Goal: Task Accomplishment & Management: Use online tool/utility

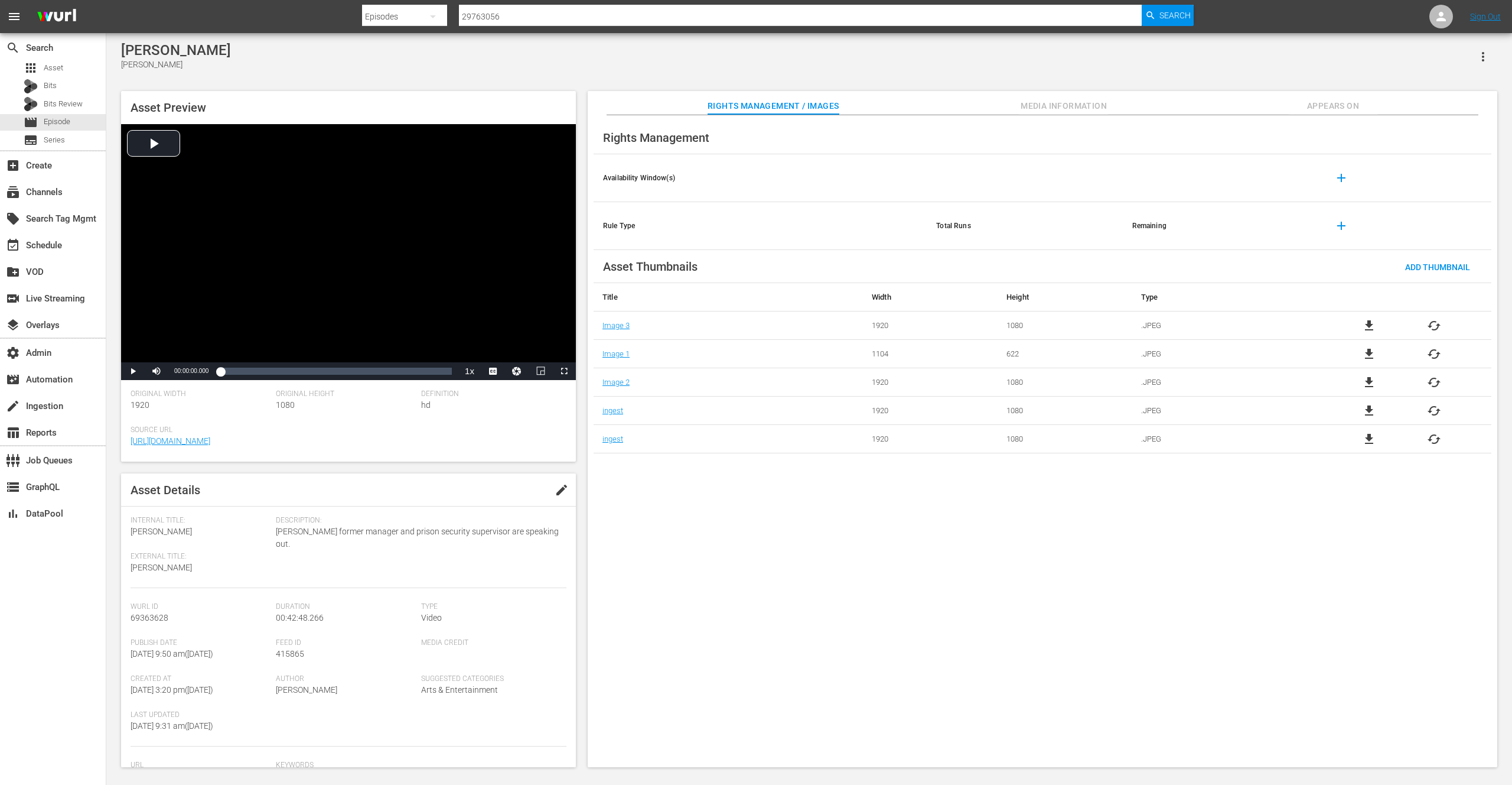
click at [383, 59] on div "[PERSON_NAME] [PERSON_NAME]" at bounding box center [809, 57] width 1376 height 29
click at [515, 370] on button "Video Player" at bounding box center [516, 371] width 23 height 17
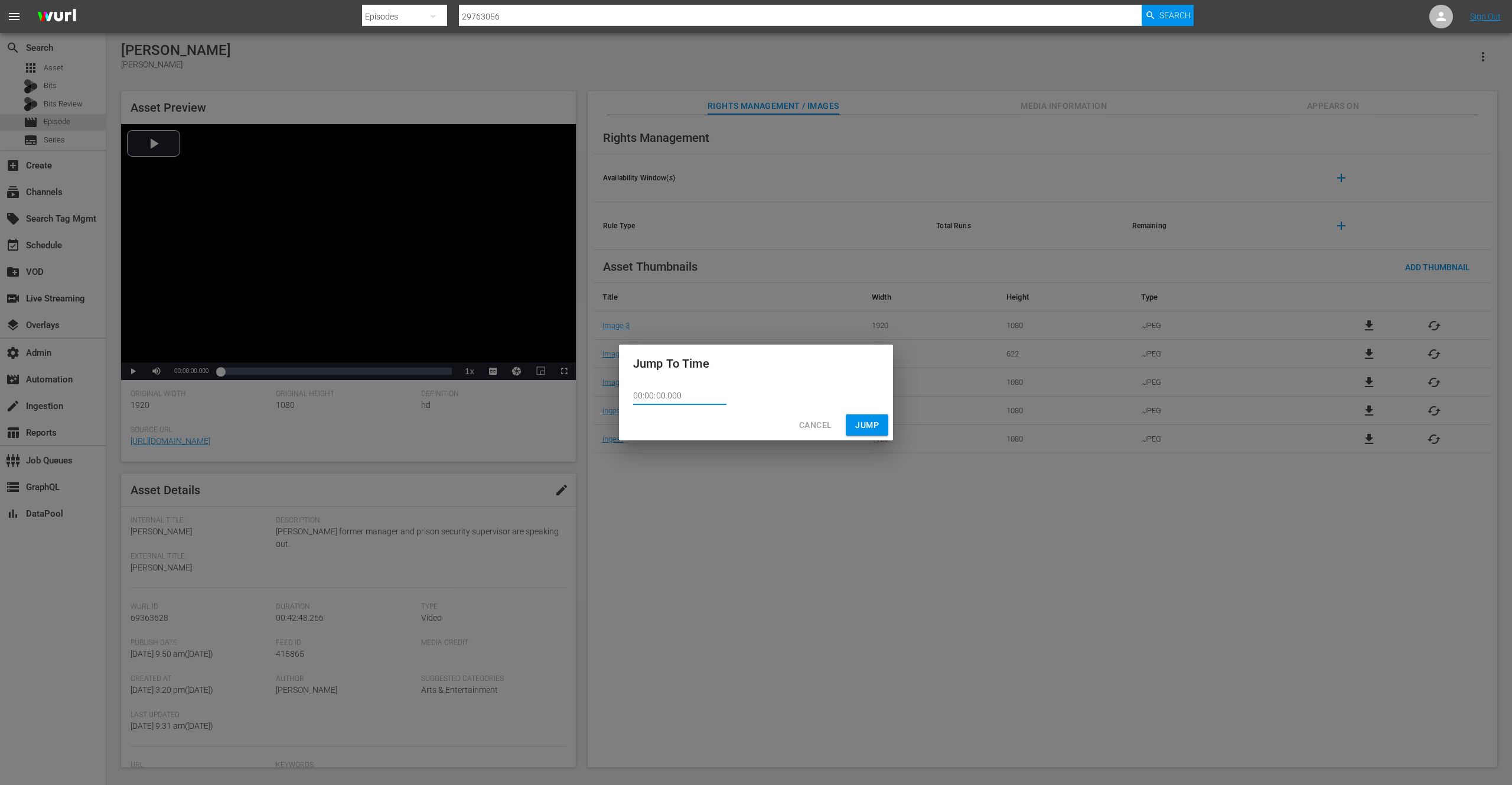
drag, startPoint x: 667, startPoint y: 396, endPoint x: 606, endPoint y: 395, distance: 61.0
click at [606, 395] on div "Jump To Time 00:00:00.000 Cancel Jump" at bounding box center [756, 392] width 1512 height 785
paste input "52:19.17"
click at [868, 426] on div "Cancel Jump" at bounding box center [756, 425] width 274 height 31
click at [866, 424] on div "Cancel Jump" at bounding box center [756, 425] width 274 height 31
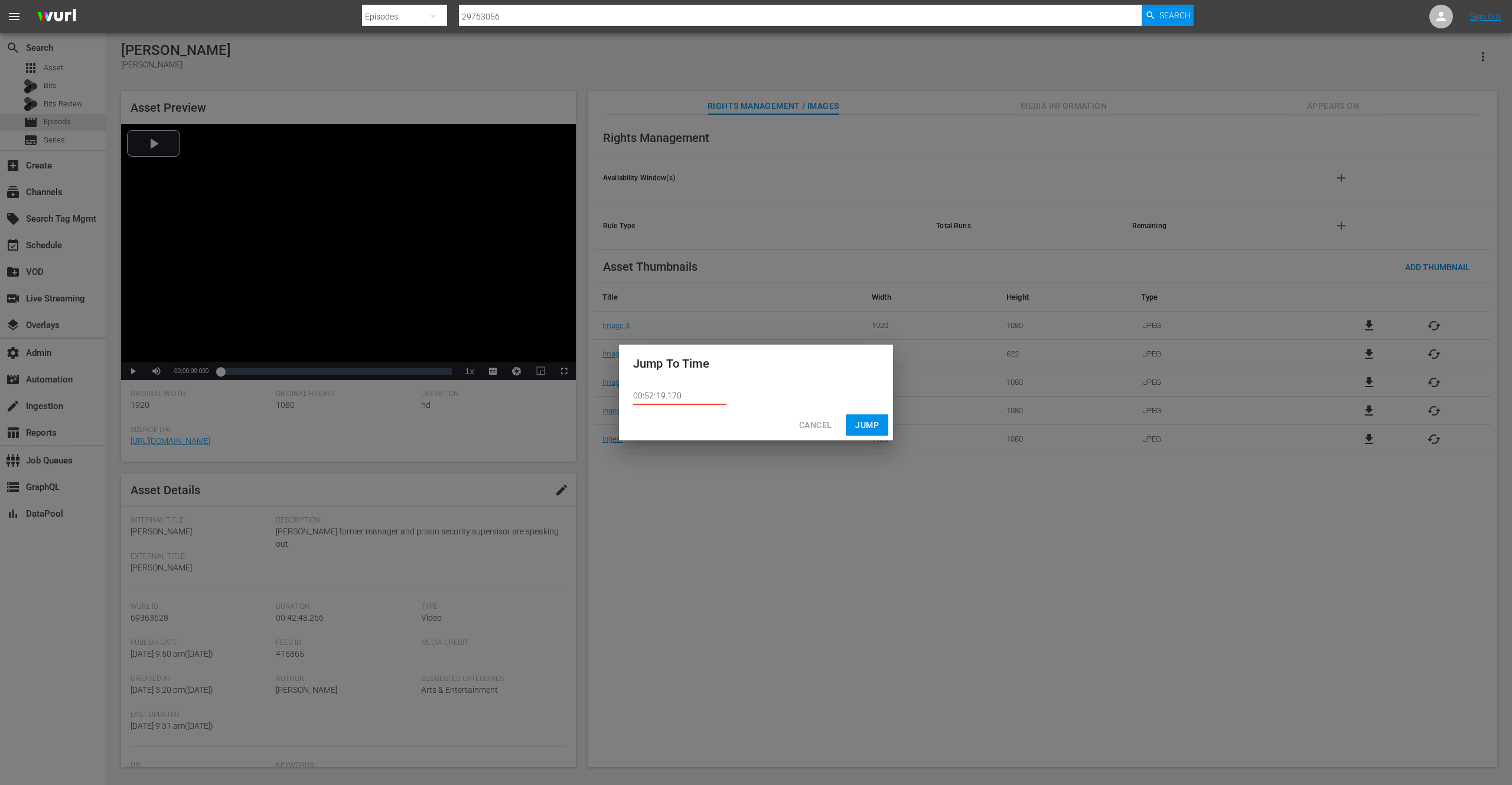
click at [699, 399] on input "00:52:19.170" at bounding box center [680, 396] width 93 height 17
type input "00:52:19.1"
click at [827, 429] on span "Cancel" at bounding box center [815, 425] width 33 height 15
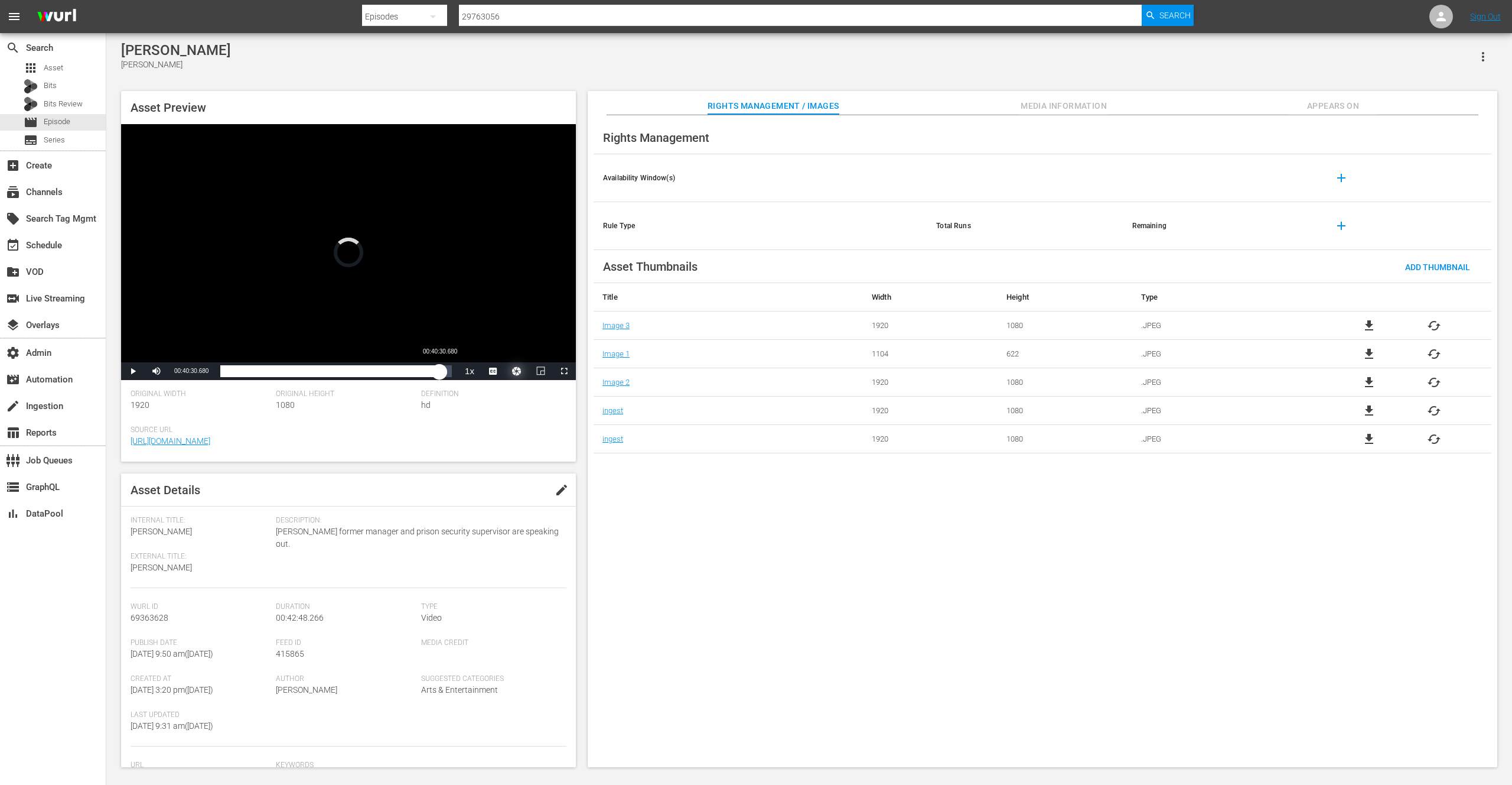
drag, startPoint x: 423, startPoint y: 375, endPoint x: 439, endPoint y: 375, distance: 16.0
click at [439, 375] on div "Loaded : 88.39% 00:40:30.680 00:37:21.728" at bounding box center [336, 371] width 231 height 12
click at [564, 371] on span "Video Player" at bounding box center [564, 371] width 0 height 0
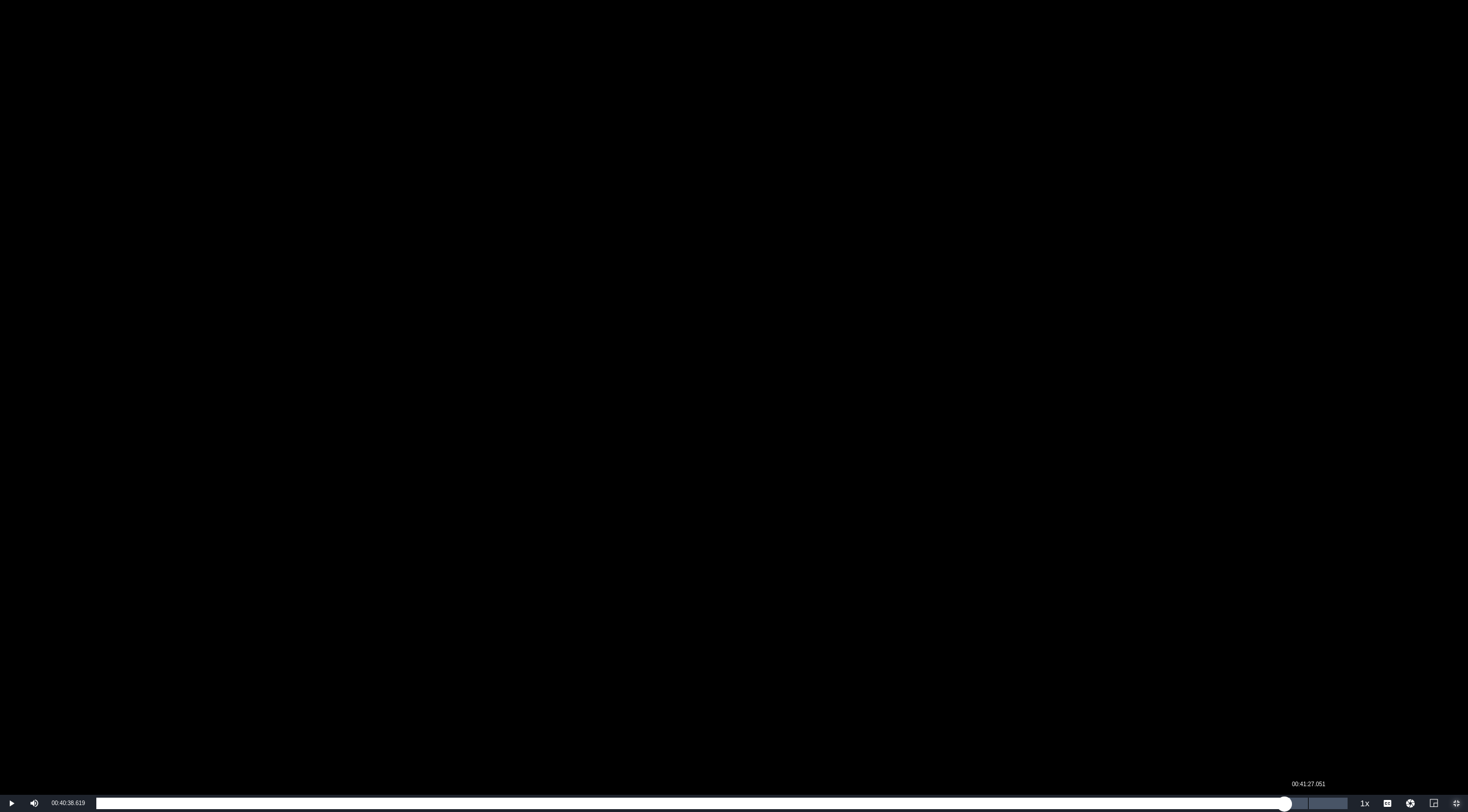
click at [1308, 761] on div "00:41:27.051" at bounding box center [1308, 804] width 1 height 11
click at [1308, 761] on div "00:41:27.051" at bounding box center [702, 804] width 1212 height 11
click at [1335, 761] on div "Loaded : 97.98% 00:42:22.371 00:41:46.154" at bounding box center [722, 804] width 1251 height 11
click at [1330, 761] on div "00:42:23.280" at bounding box center [715, 804] width 1239 height 11
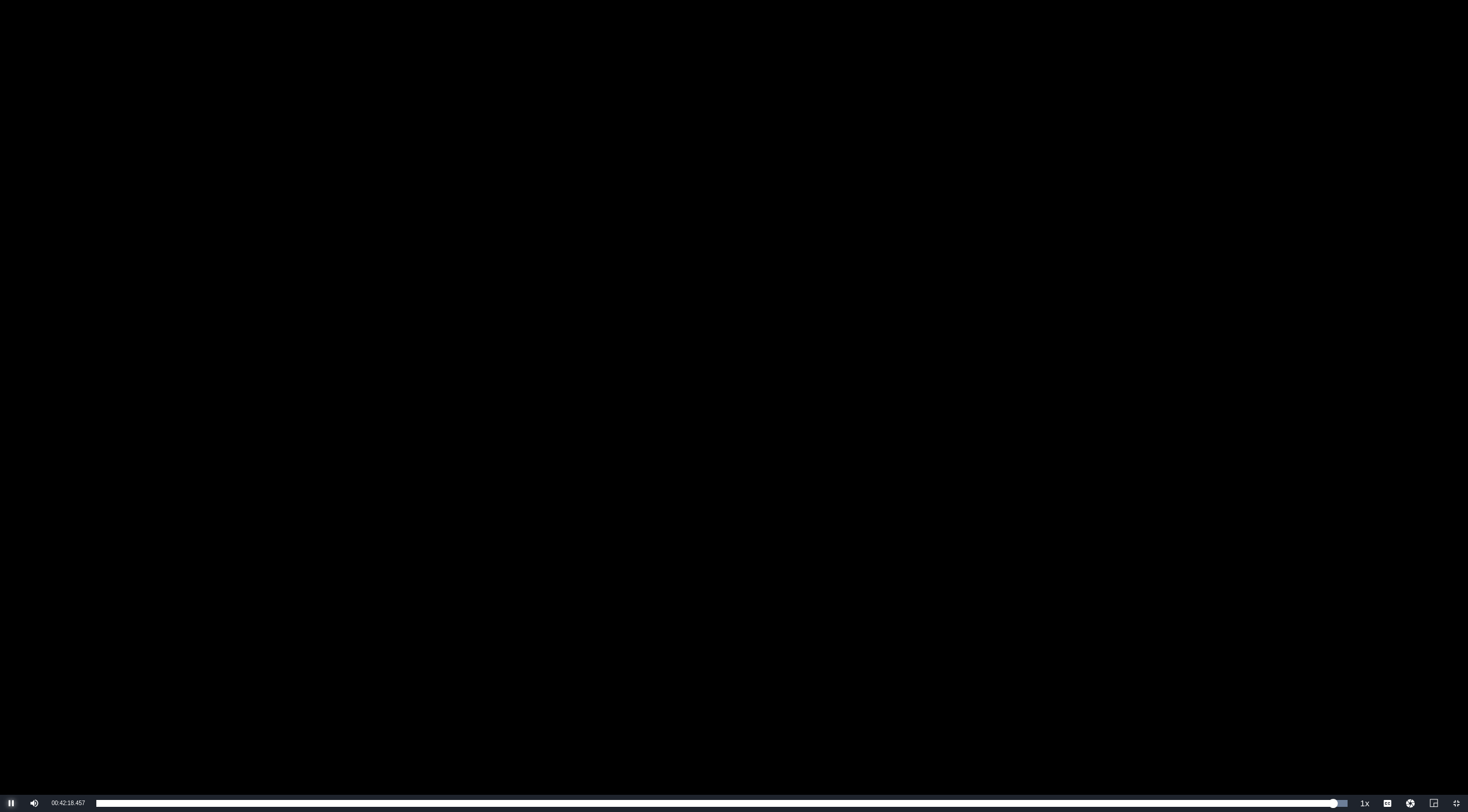
click at [11, 761] on span "Video Player" at bounding box center [11, 804] width 0 height 0
click at [1409, 761] on button "Video Player" at bounding box center [1411, 804] width 23 height 17
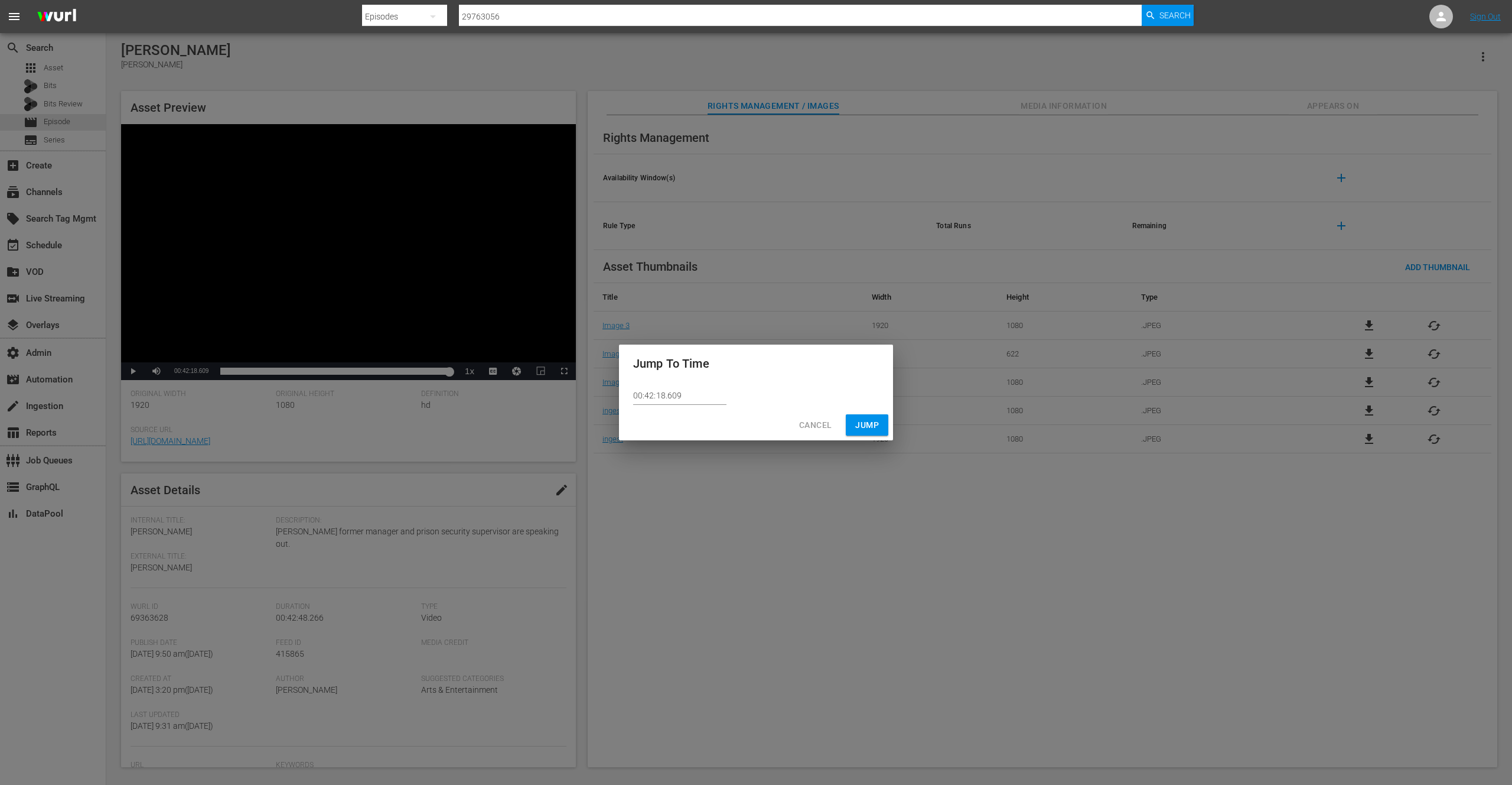
click at [690, 398] on input "00:42:18.609" at bounding box center [680, 396] width 93 height 17
type input "00:42:18.209"
click at [864, 426] on span "Jump" at bounding box center [867, 425] width 23 height 15
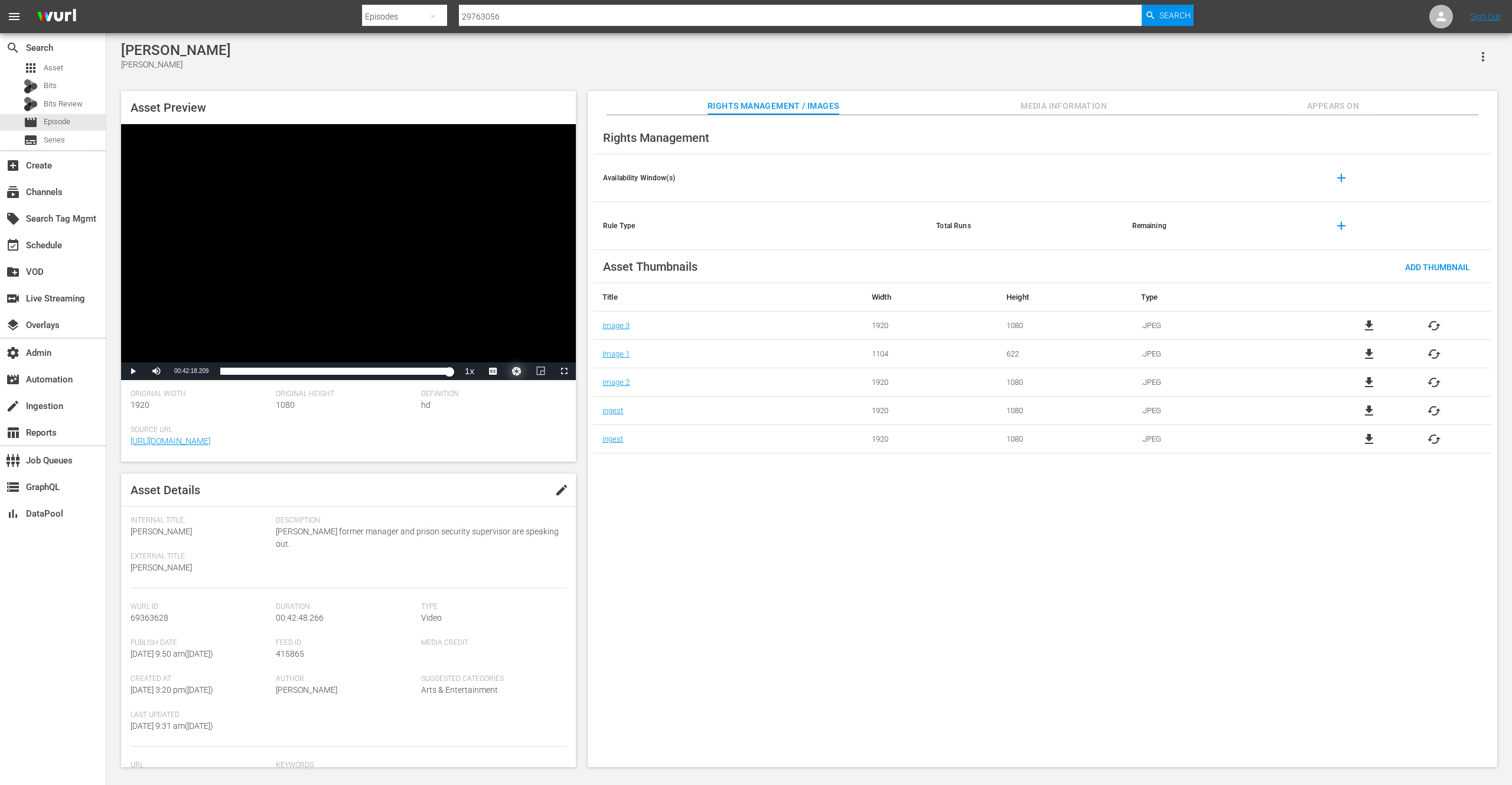
click at [521, 372] on button "Video Player" at bounding box center [516, 371] width 23 height 17
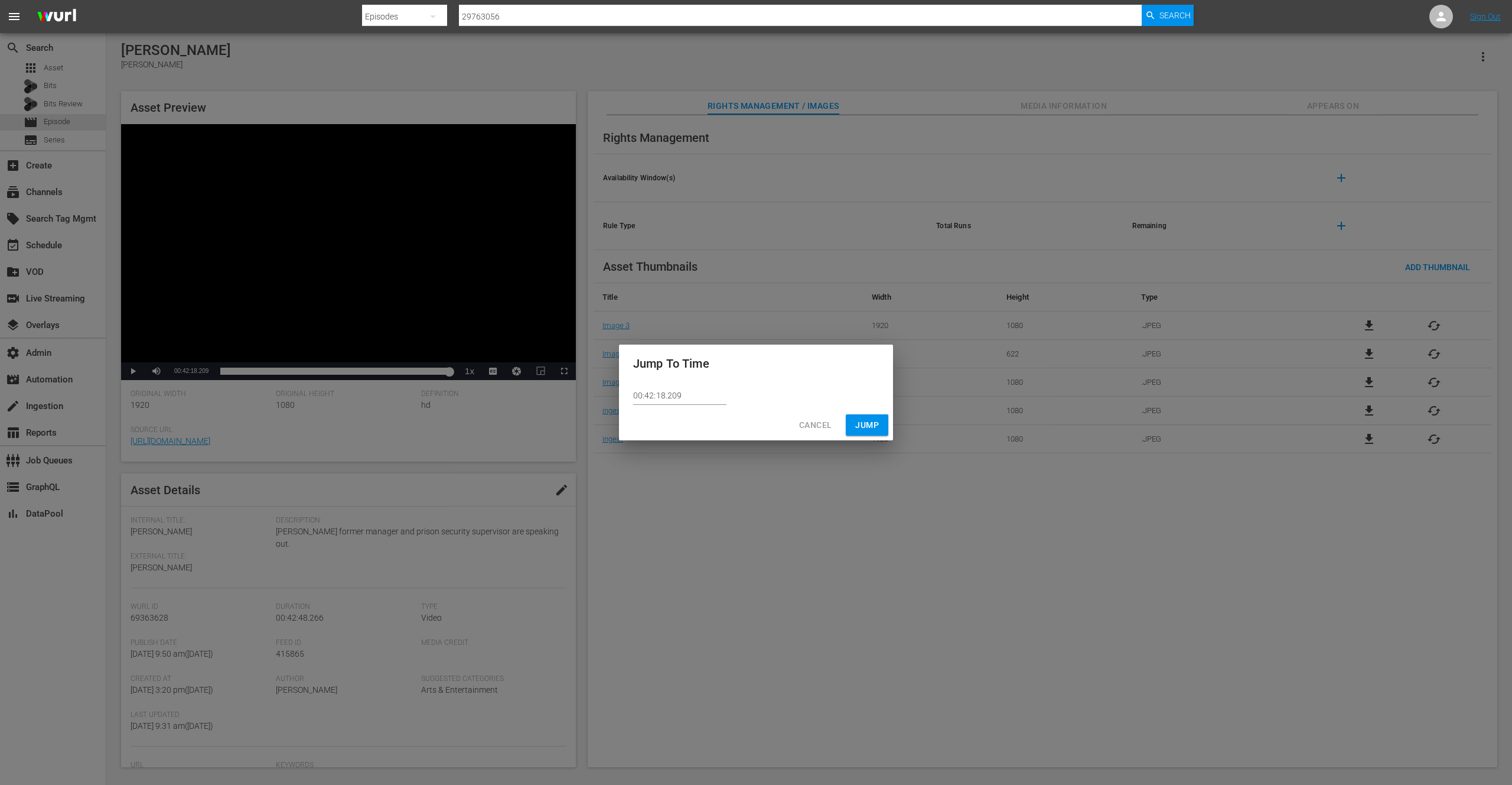
click at [670, 394] on input "00:42:18.209" at bounding box center [680, 396] width 93 height 17
type input "00:42:18.109"
click at [869, 423] on span "Jump" at bounding box center [867, 425] width 23 height 15
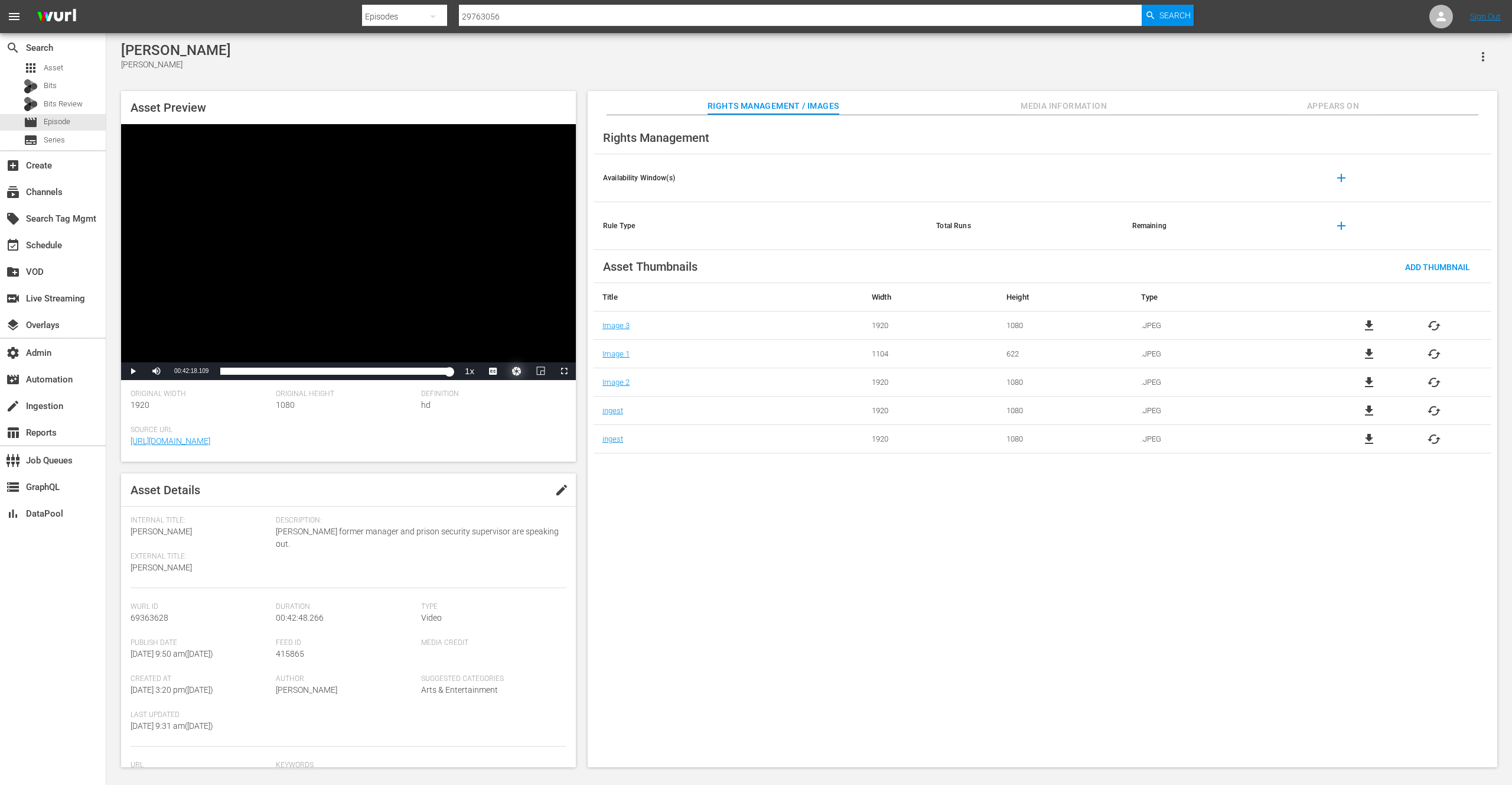
click at [519, 371] on button "Video Player" at bounding box center [516, 371] width 23 height 17
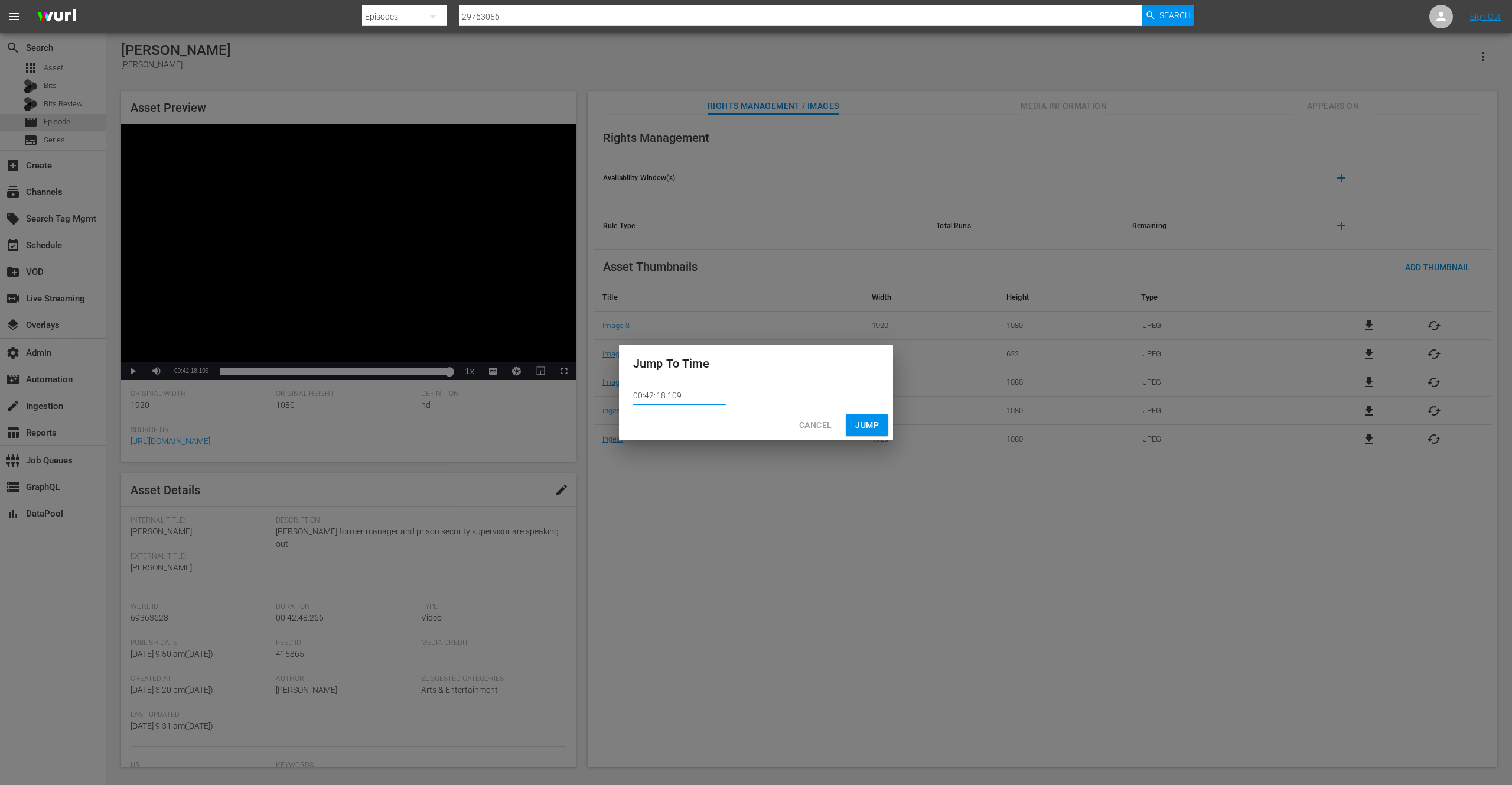
drag, startPoint x: 671, startPoint y: 395, endPoint x: 684, endPoint y: 395, distance: 13.0
click at [684, 395] on input "00:42:18.109" at bounding box center [680, 396] width 93 height 17
type input "00:42:18.150"
click at [863, 423] on span "Jump" at bounding box center [867, 425] width 23 height 15
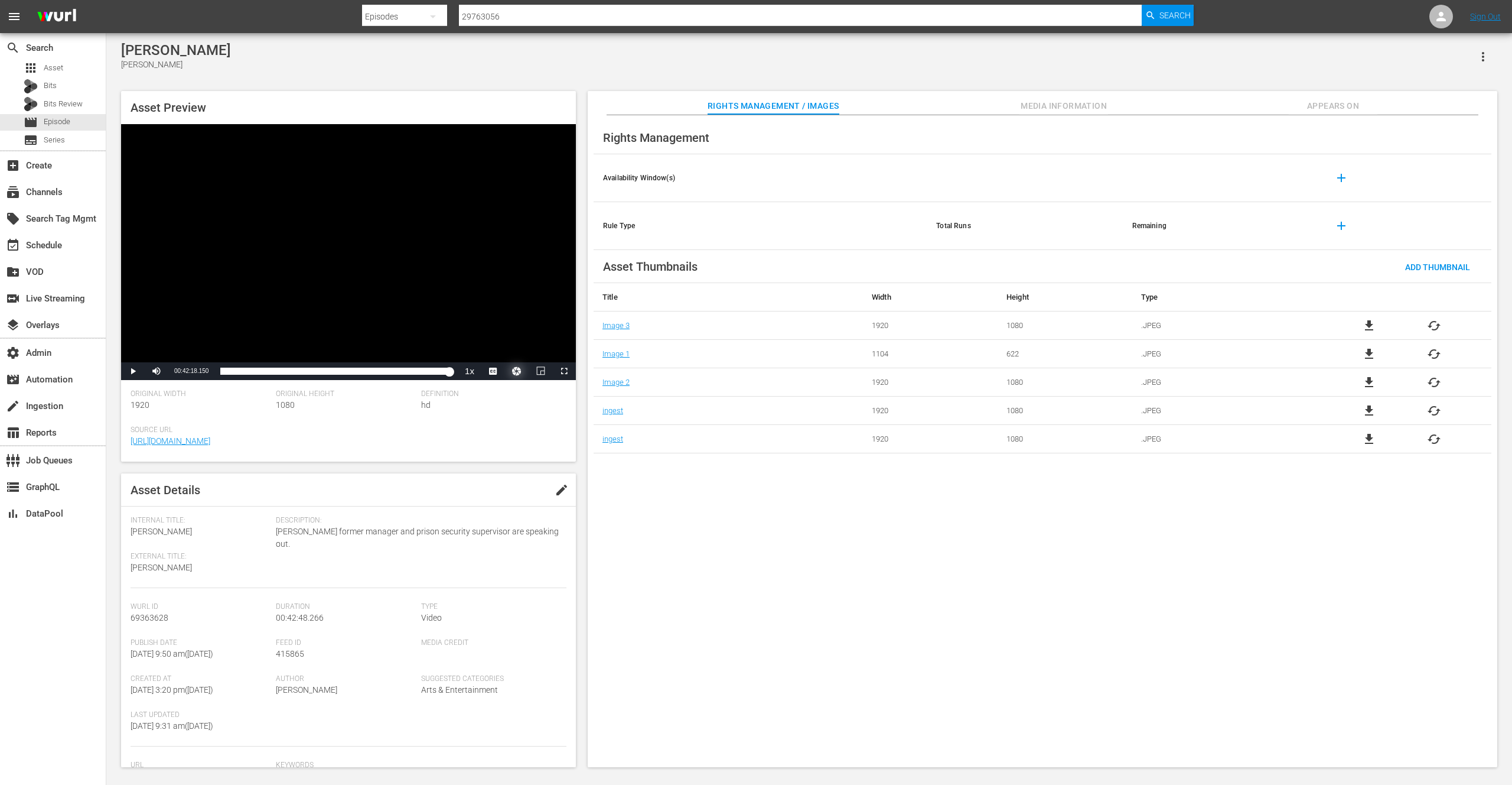
click at [513, 370] on button "Video Player" at bounding box center [516, 371] width 23 height 17
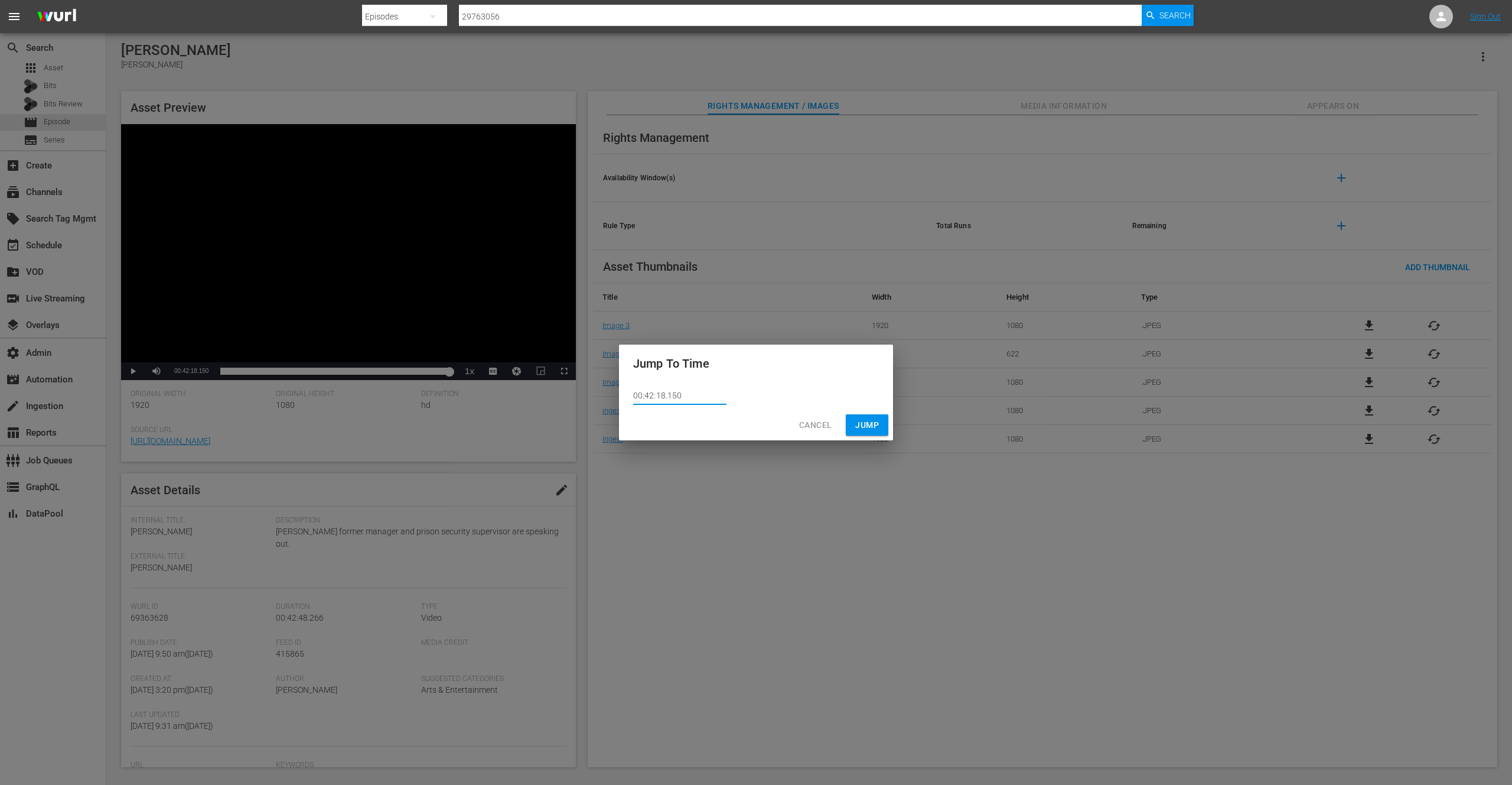
drag, startPoint x: 668, startPoint y: 395, endPoint x: 680, endPoint y: 394, distance: 12.0
click at [680, 394] on input "00:42:18.150" at bounding box center [680, 396] width 93 height 17
type input "00:42:18.200"
click at [866, 423] on span "Jump" at bounding box center [867, 425] width 23 height 15
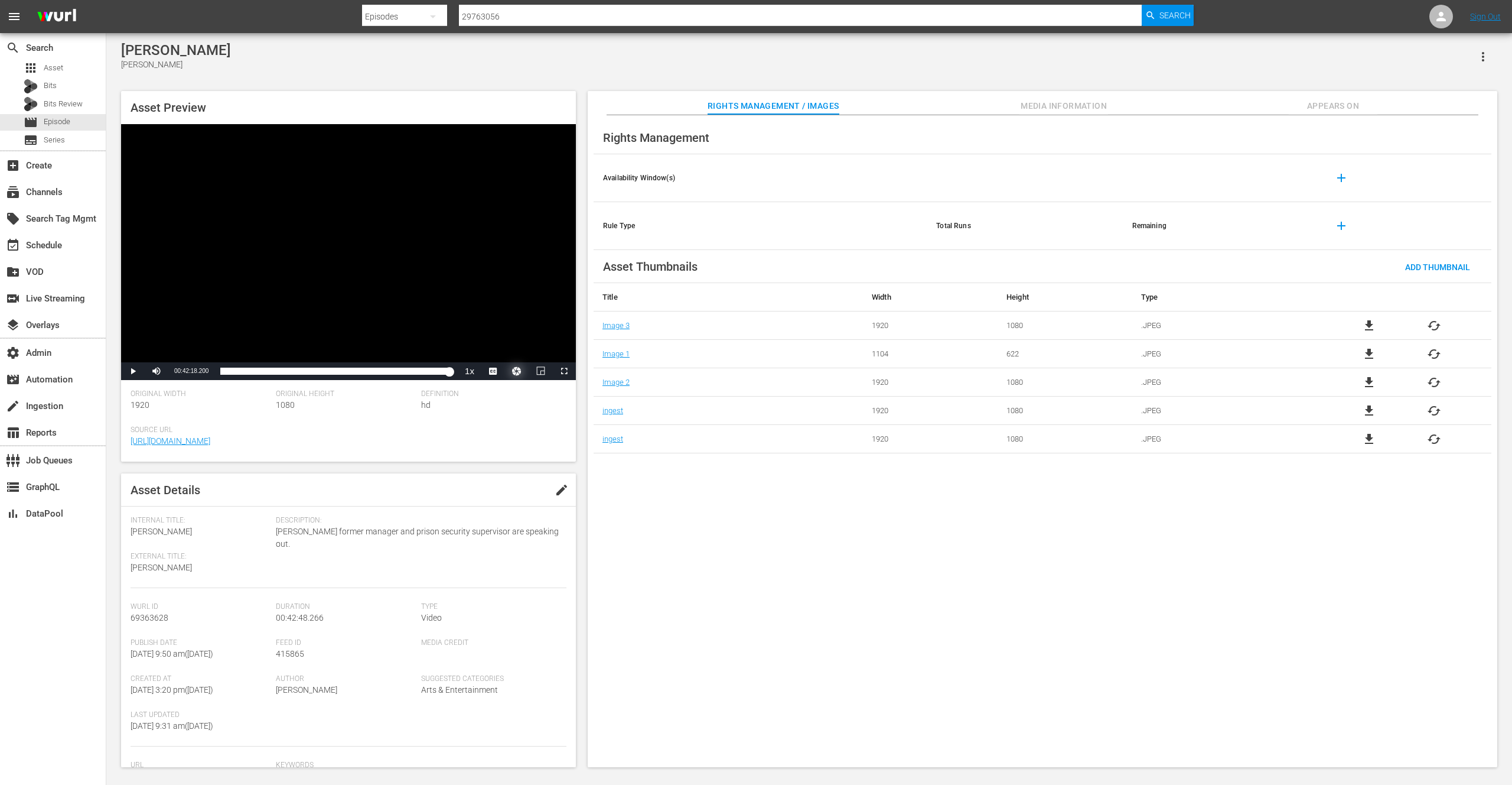
click at [517, 370] on button "Video Player" at bounding box center [516, 371] width 23 height 17
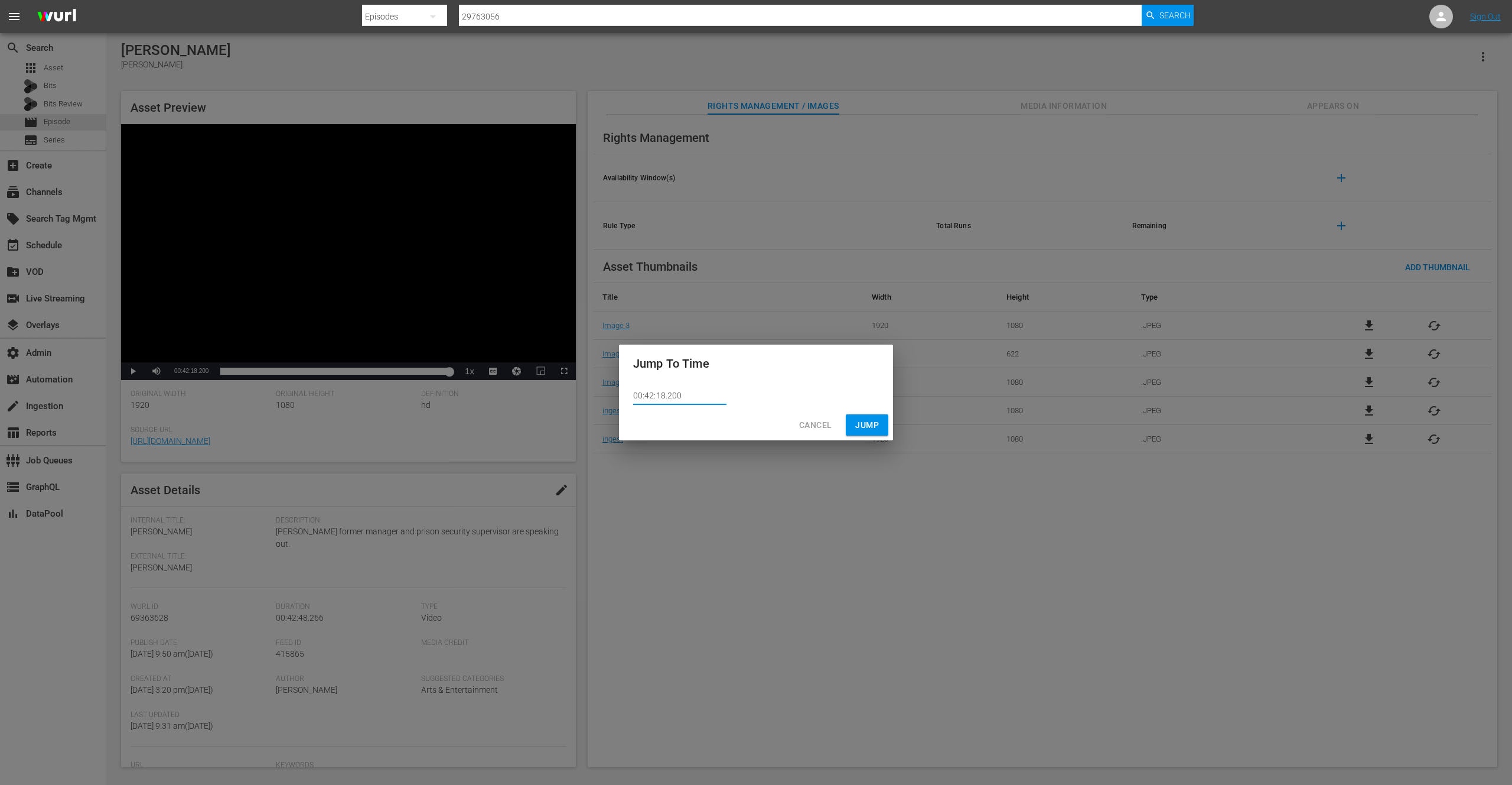
click at [678, 396] on input "00:42:18.200" at bounding box center [680, 396] width 93 height 17
type input "00:42:18.203"
click at [872, 426] on span "Jump" at bounding box center [867, 425] width 23 height 15
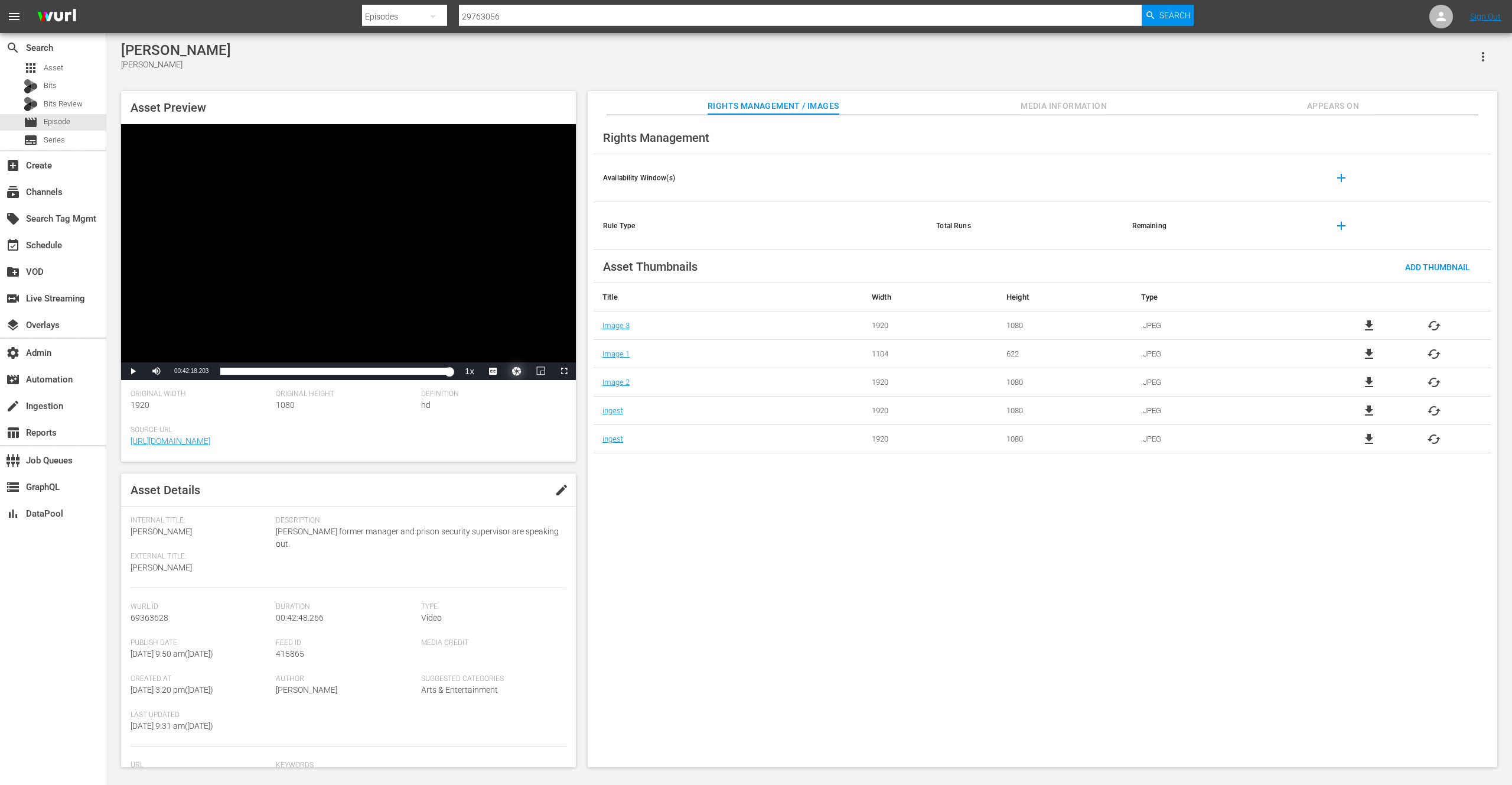
click at [519, 371] on button "Video Player" at bounding box center [516, 371] width 23 height 17
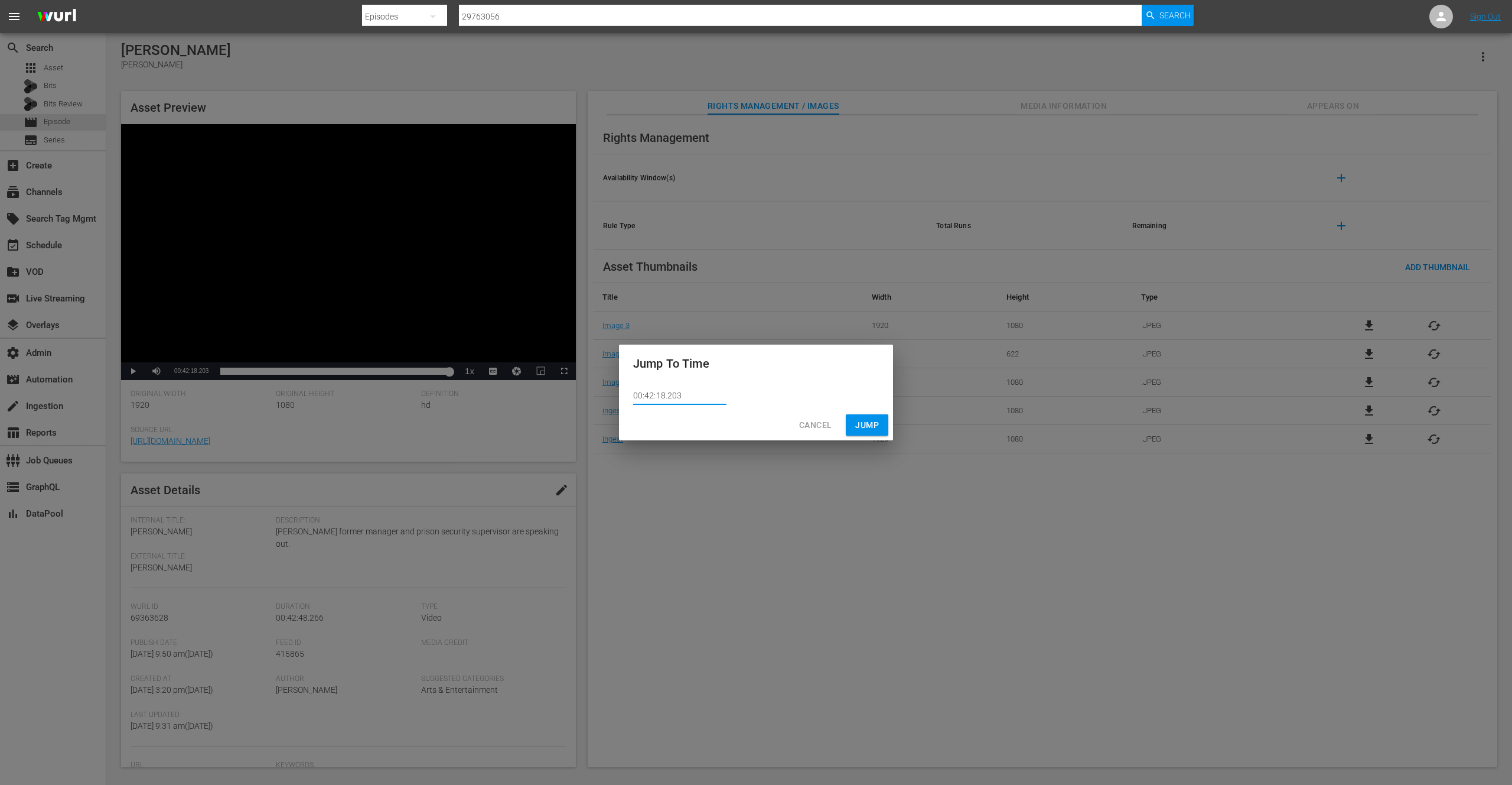
click at [678, 398] on input "00:42:18.203" at bounding box center [680, 396] width 93 height 17
type input "00:42:18.202"
click at [856, 423] on span "Jump" at bounding box center [867, 425] width 23 height 15
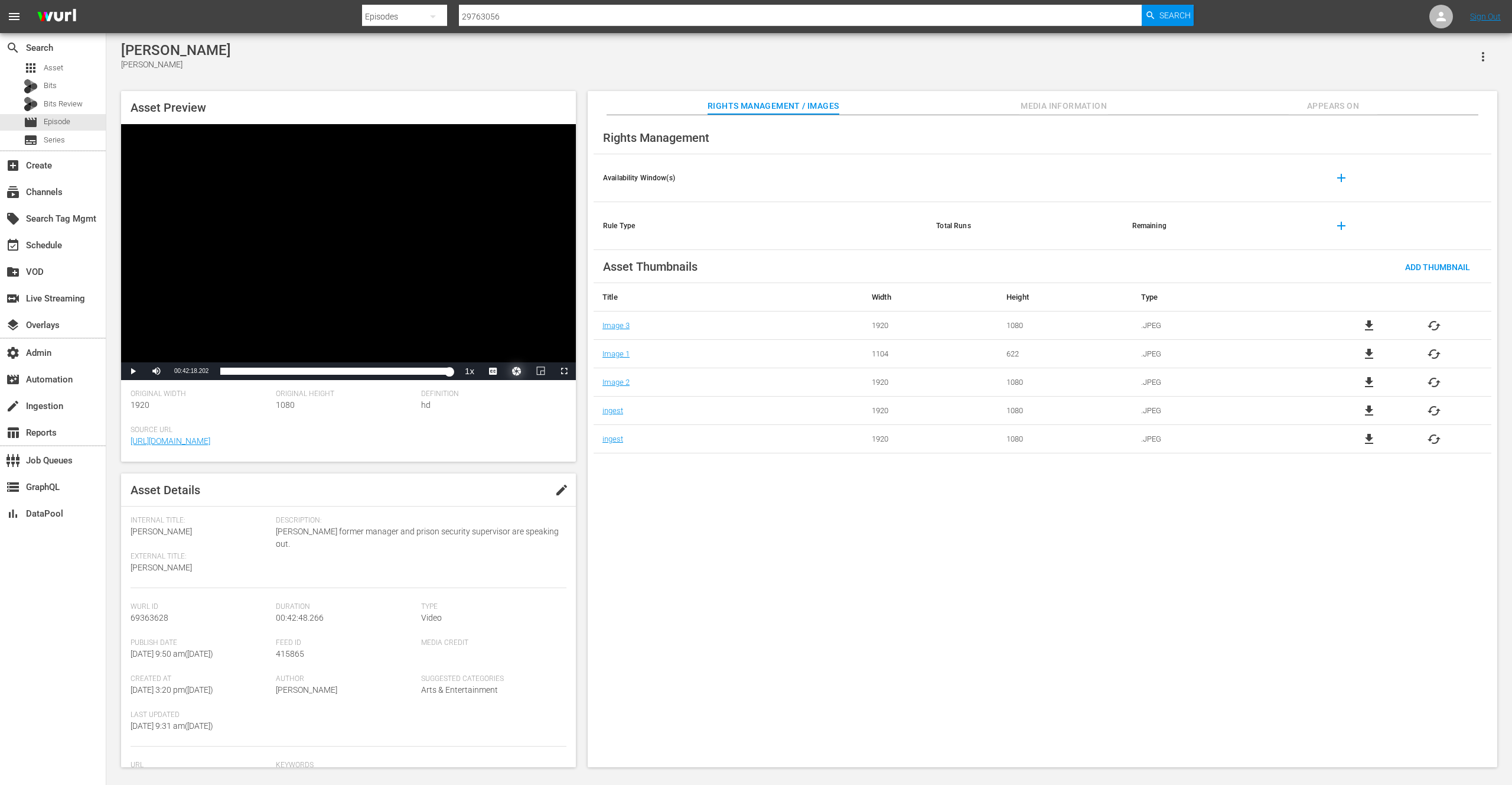
click at [519, 370] on button "Video Player" at bounding box center [516, 371] width 23 height 17
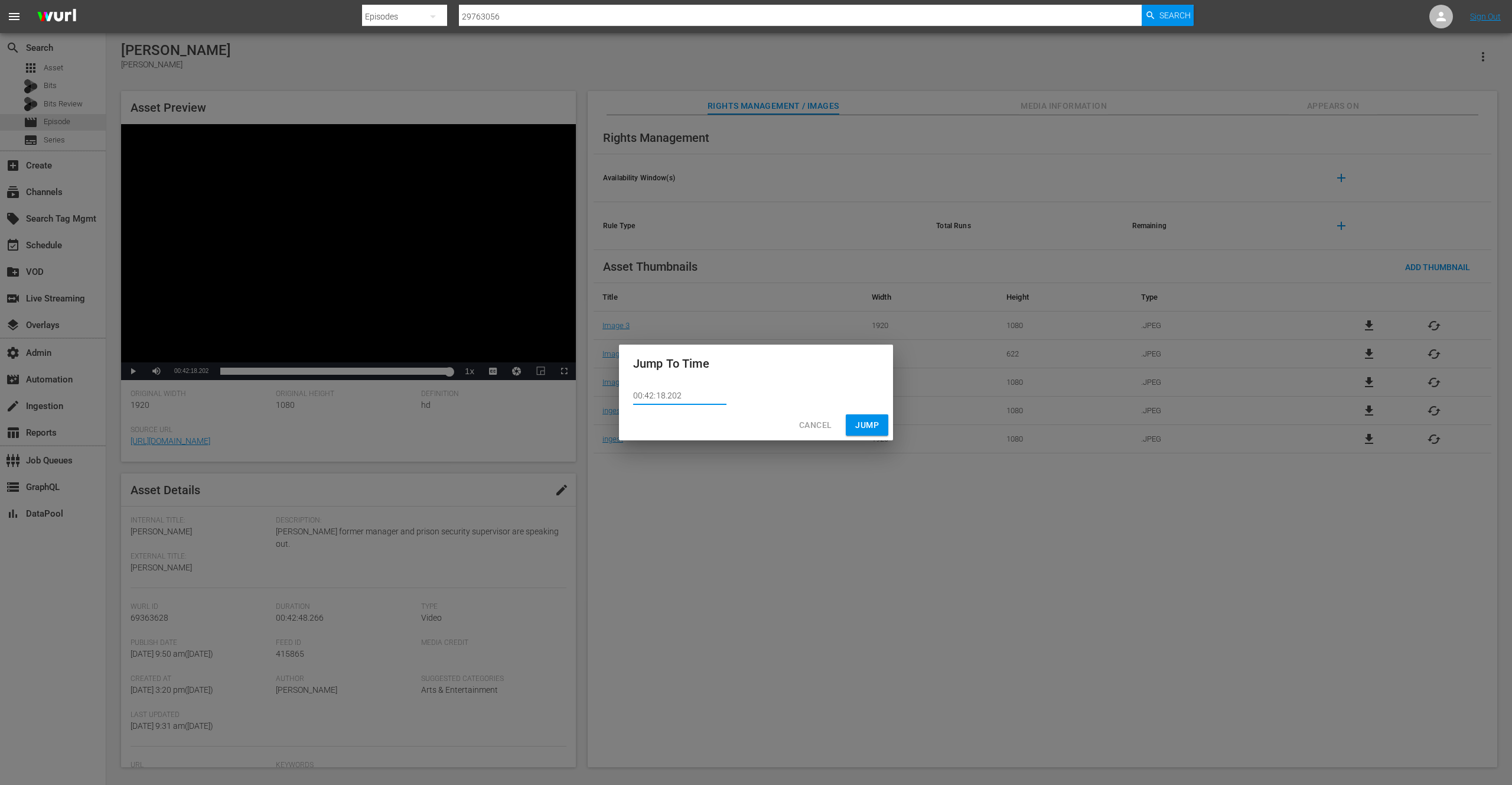
click at [678, 395] on input "00:42:18.202" at bounding box center [680, 396] width 93 height 17
type input "00:42:18.203"
click at [860, 422] on span "Jump" at bounding box center [867, 425] width 23 height 15
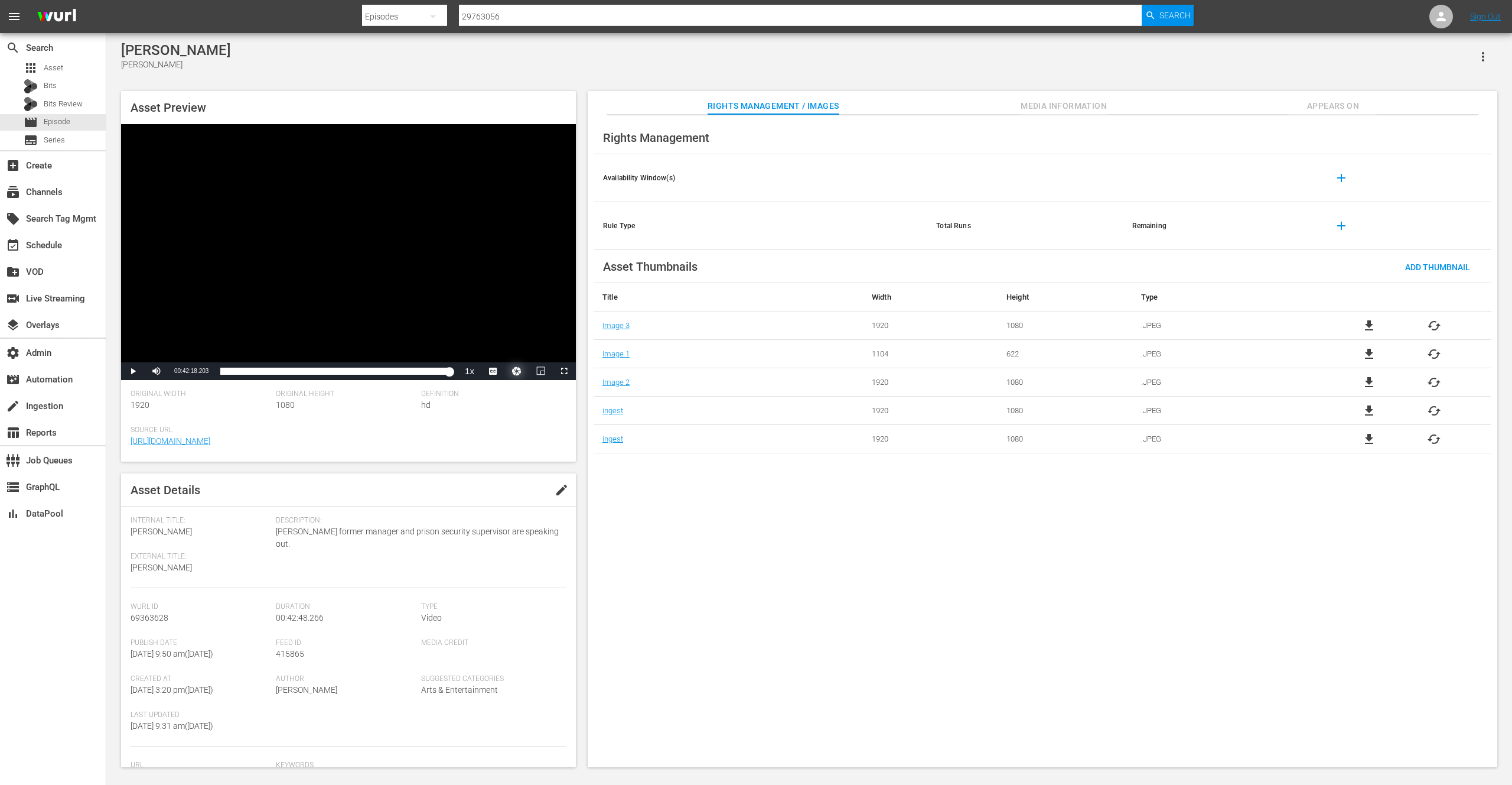
click at [519, 371] on button "Video Player" at bounding box center [516, 371] width 23 height 17
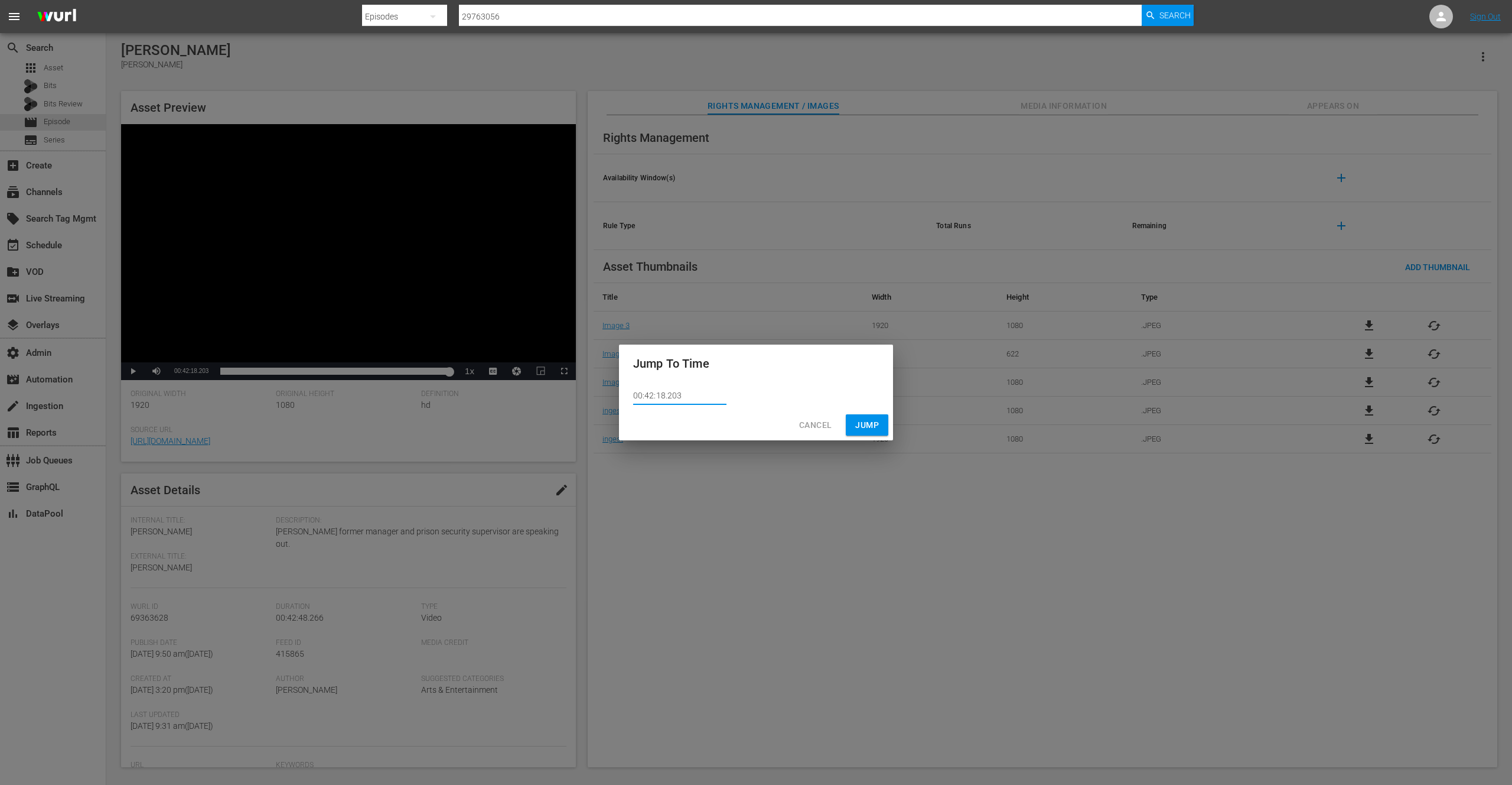
drag, startPoint x: 687, startPoint y: 397, endPoint x: 624, endPoint y: 395, distance: 63.0
click at [624, 395] on div "00:42:18.203" at bounding box center [756, 395] width 274 height 27
drag, startPoint x: 695, startPoint y: 395, endPoint x: 646, endPoint y: 396, distance: 49.0
click at [628, 391] on div "00:42:18.203" at bounding box center [756, 395] width 274 height 27
click at [825, 423] on span "Cancel" at bounding box center [815, 425] width 33 height 15
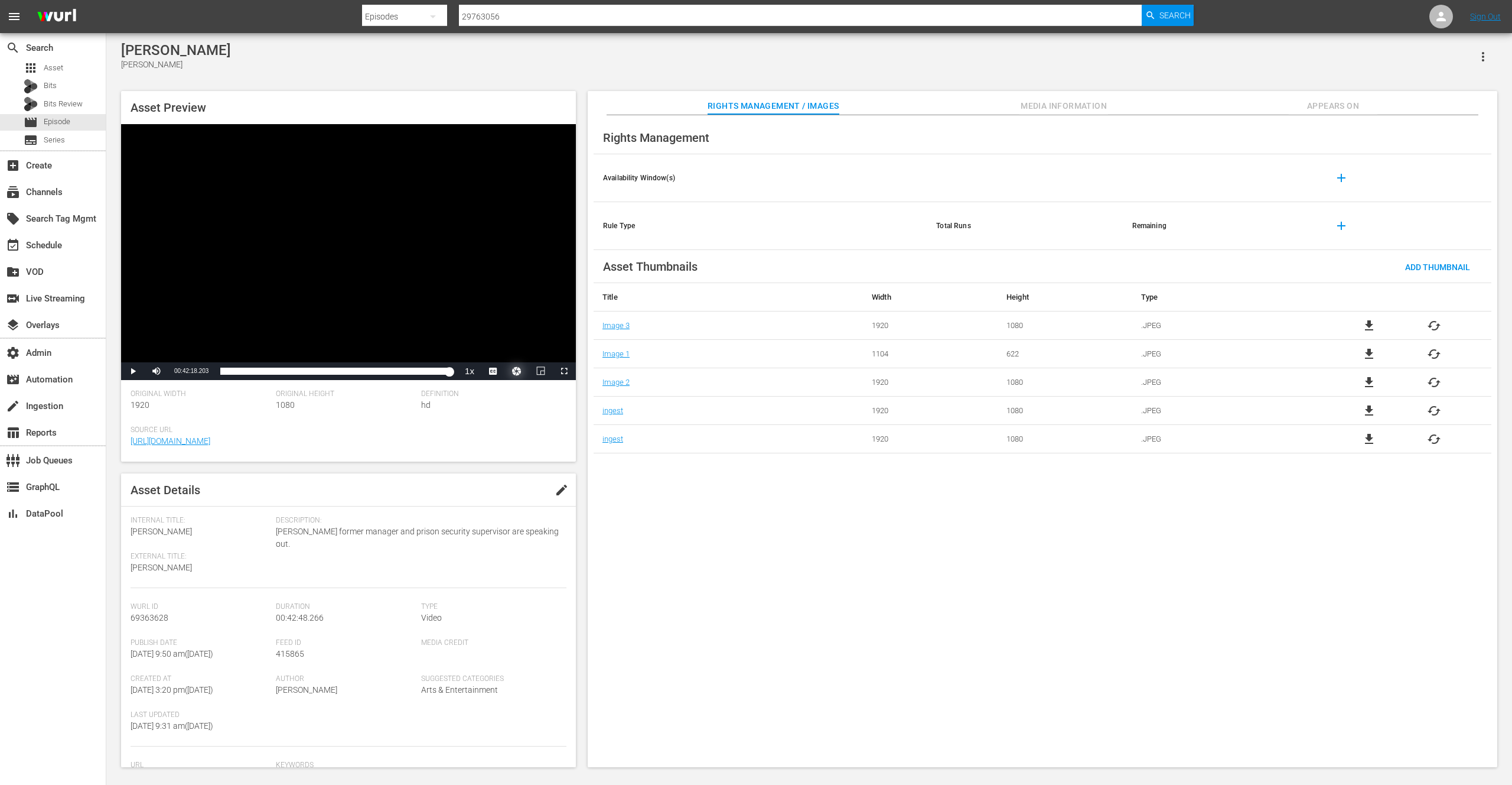
click at [516, 370] on button "Video Player" at bounding box center [516, 371] width 23 height 17
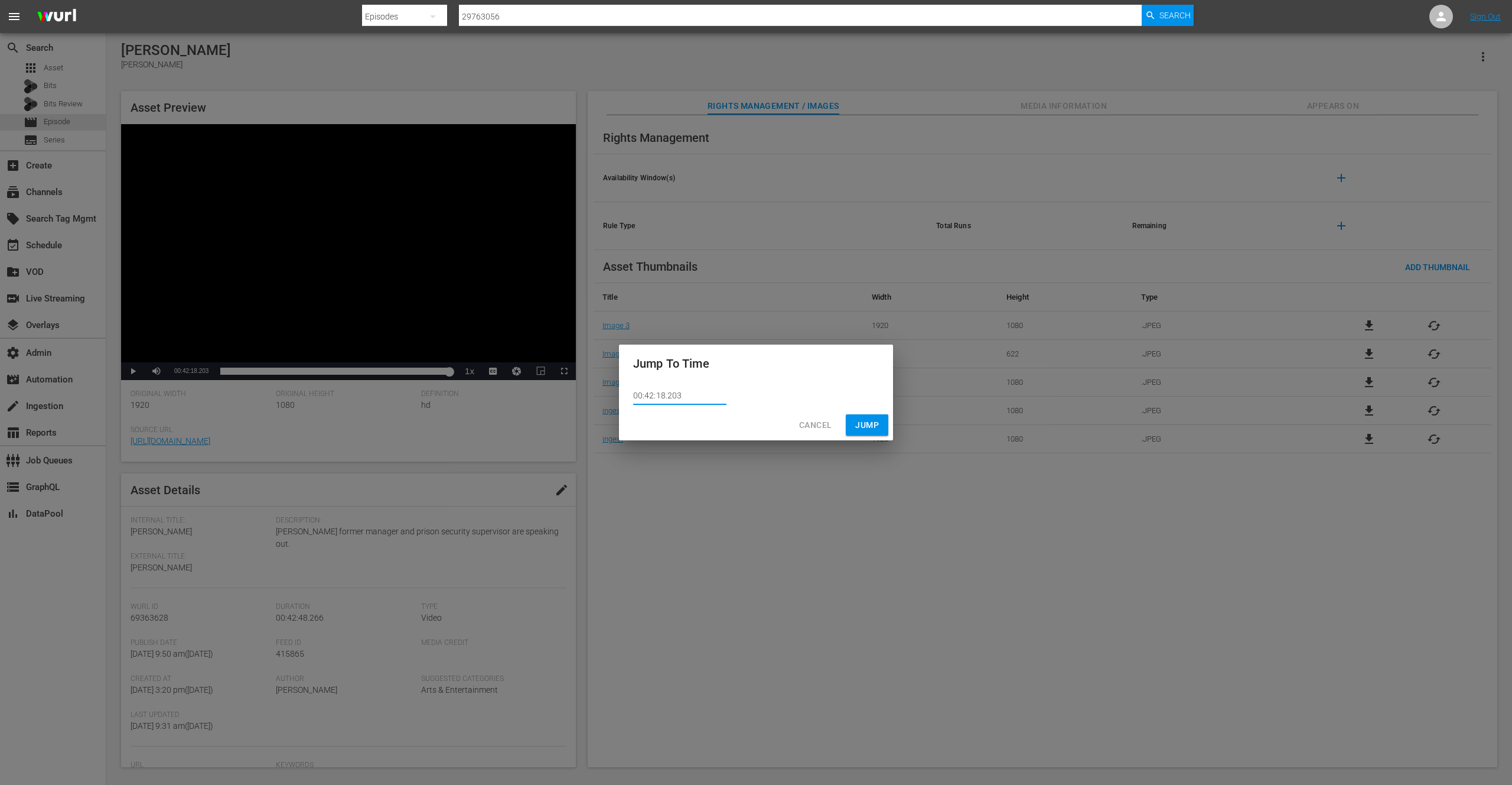
drag, startPoint x: 689, startPoint y: 394, endPoint x: 602, endPoint y: 391, distance: 87.1
click at [602, 391] on div "Jump To Time 00:42:18.203 Cancel Jump" at bounding box center [756, 392] width 1512 height 785
paste input "42.760"
type input "00:42:42.760"
click at [866, 426] on span "Jump" at bounding box center [867, 425] width 23 height 15
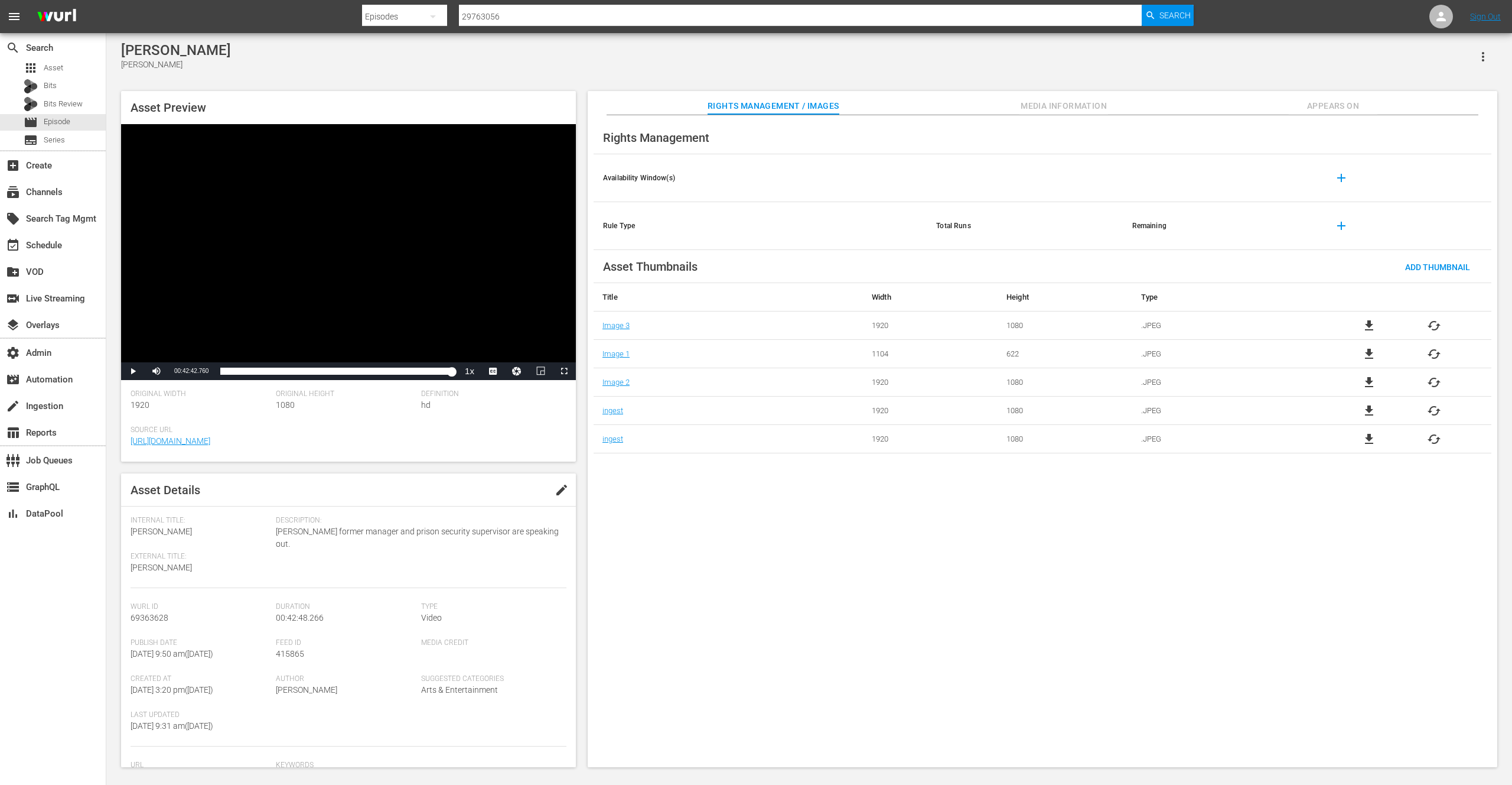
click at [527, 319] on div "Video Player" at bounding box center [348, 243] width 455 height 238
click at [521, 370] on button "Video Player" at bounding box center [516, 371] width 23 height 17
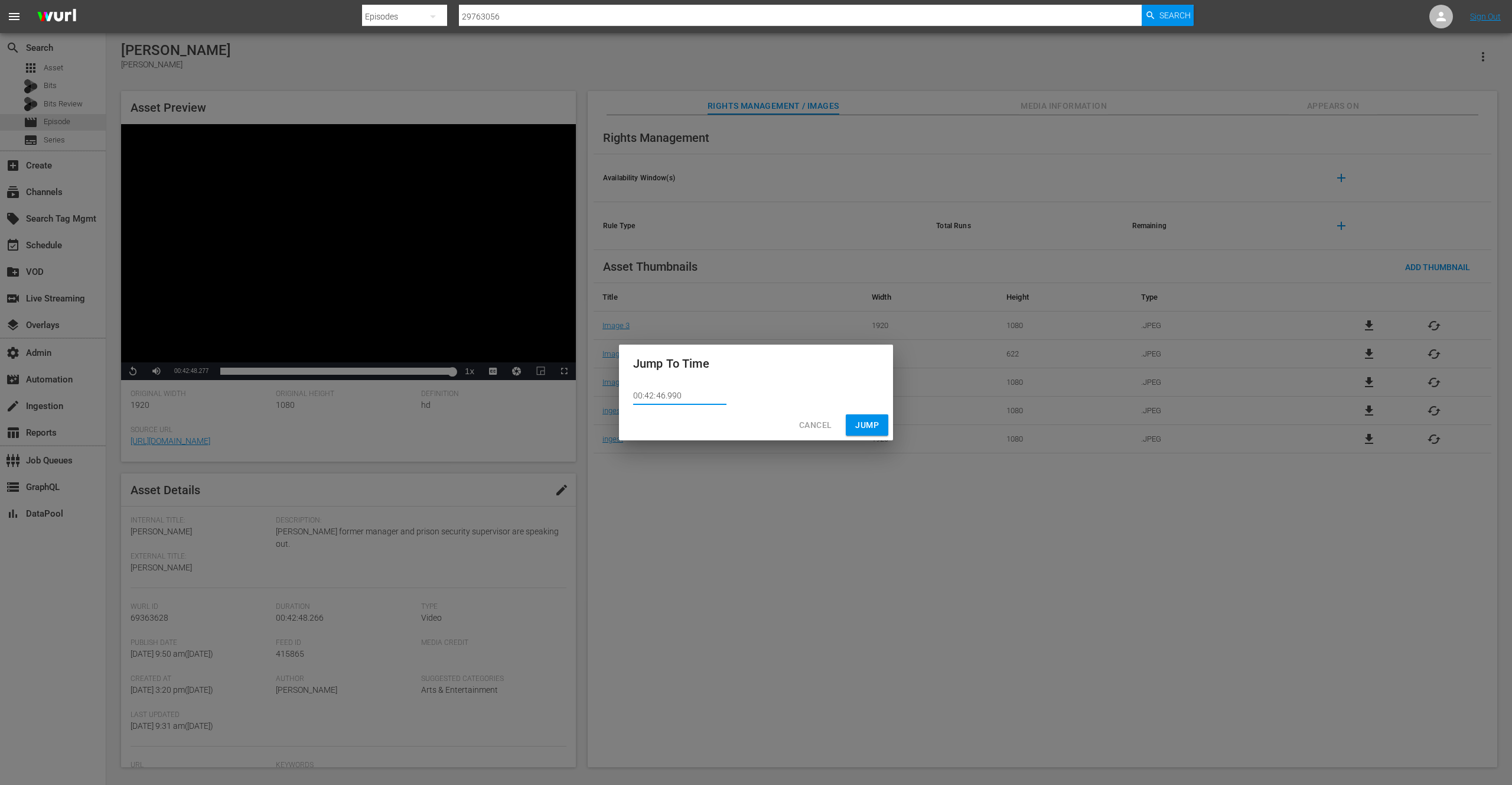
drag, startPoint x: 679, startPoint y: 394, endPoint x: 628, endPoint y: 395, distance: 51.0
click at [617, 395] on div "Jump To Time 00:42:46.990 Cancel Jump" at bounding box center [756, 392] width 1512 height 785
paste input "2.76"
type input "00:42:42.760"
click at [869, 424] on span "Jump" at bounding box center [867, 425] width 23 height 15
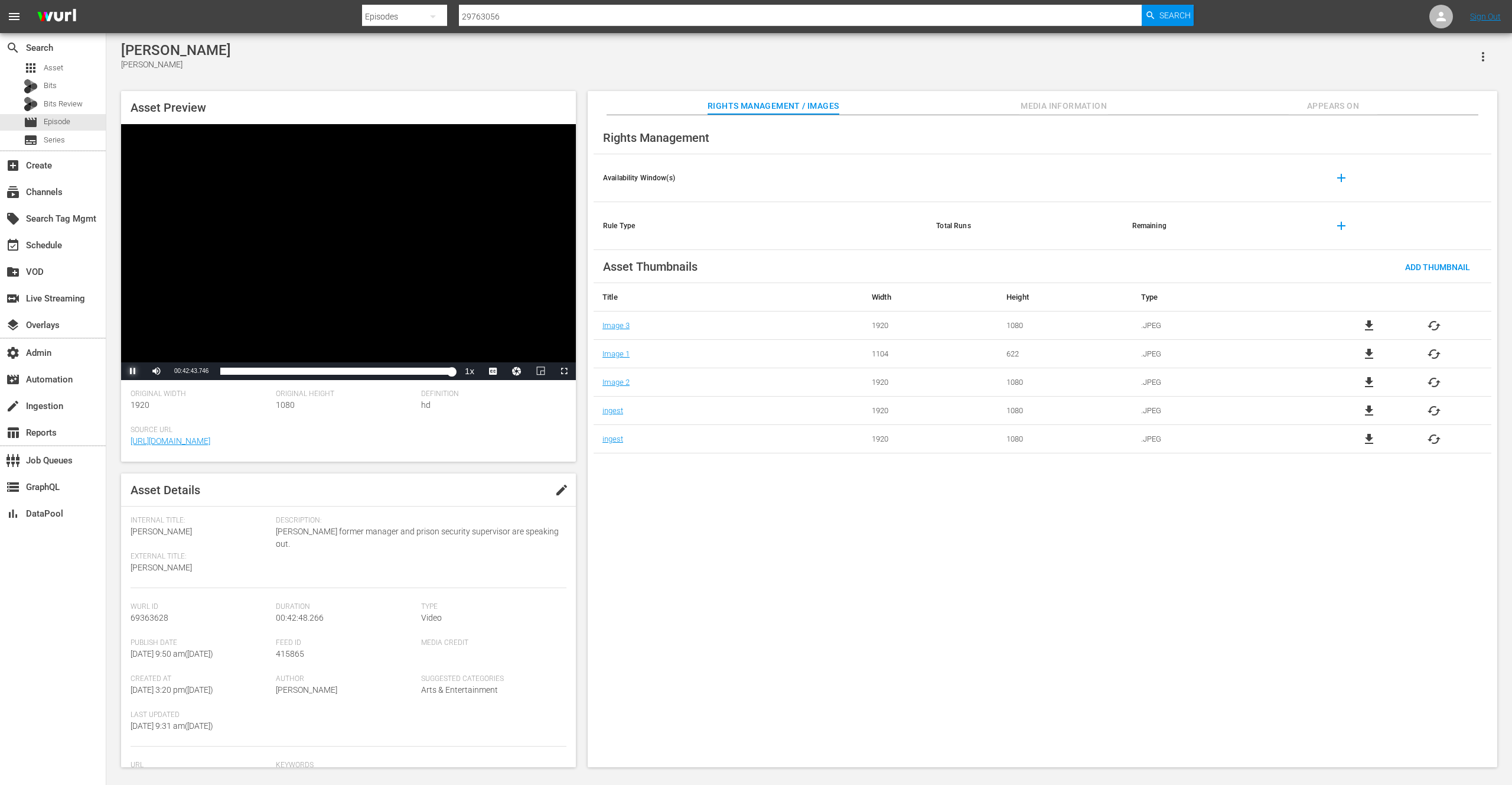
click at [133, 371] on span "Video Player" at bounding box center [133, 371] width 0 height 0
click at [521, 372] on button "Video Player" at bounding box center [516, 371] width 23 height 17
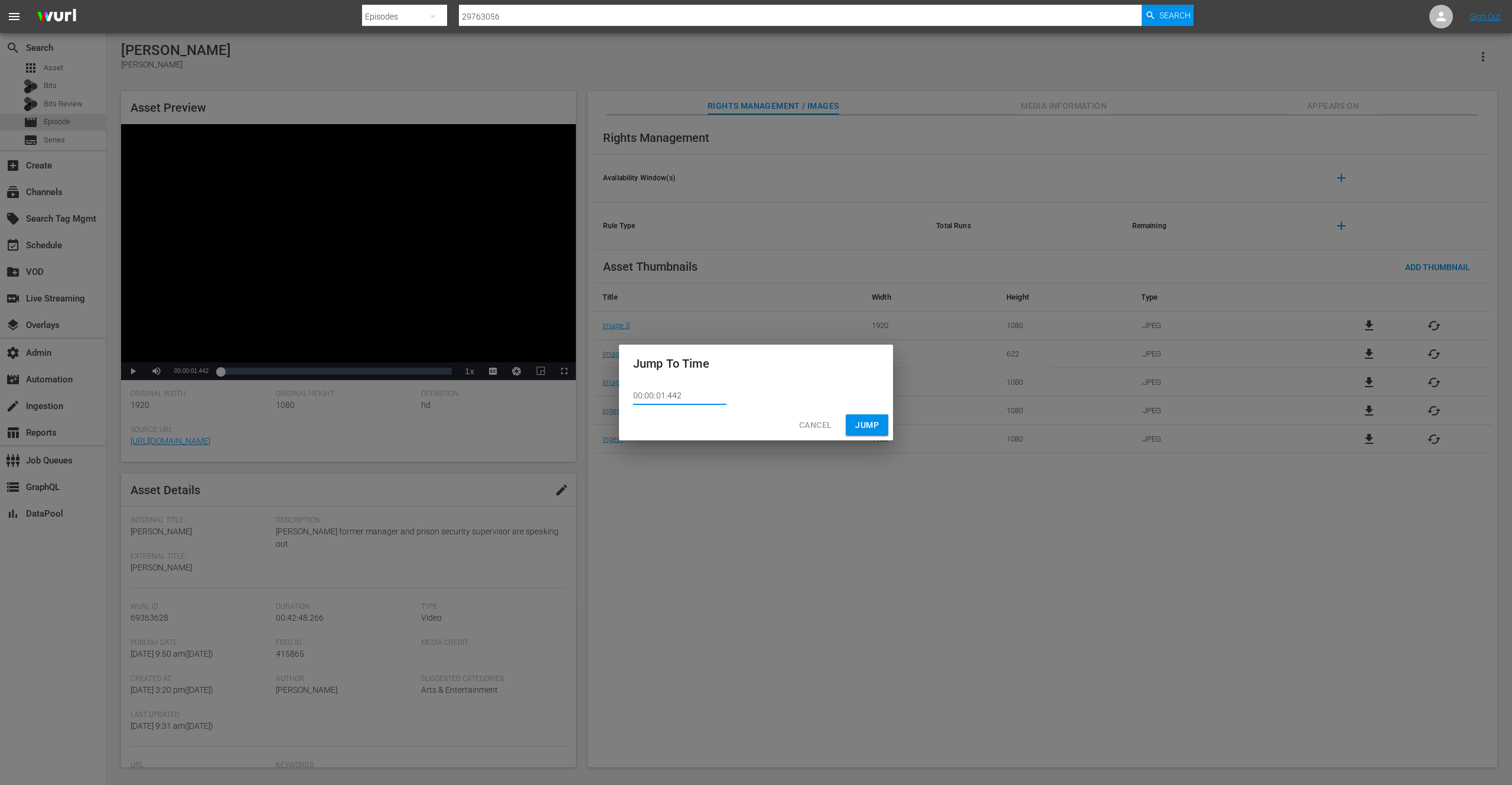
drag, startPoint x: 671, startPoint y: 398, endPoint x: 628, endPoint y: 401, distance: 43.1
click at [622, 399] on div "00:00:01.442" at bounding box center [756, 395] width 274 height 27
paste input "42:42.760"
type input "00:42:42.760"
click at [873, 423] on span "Jump" at bounding box center [867, 425] width 23 height 15
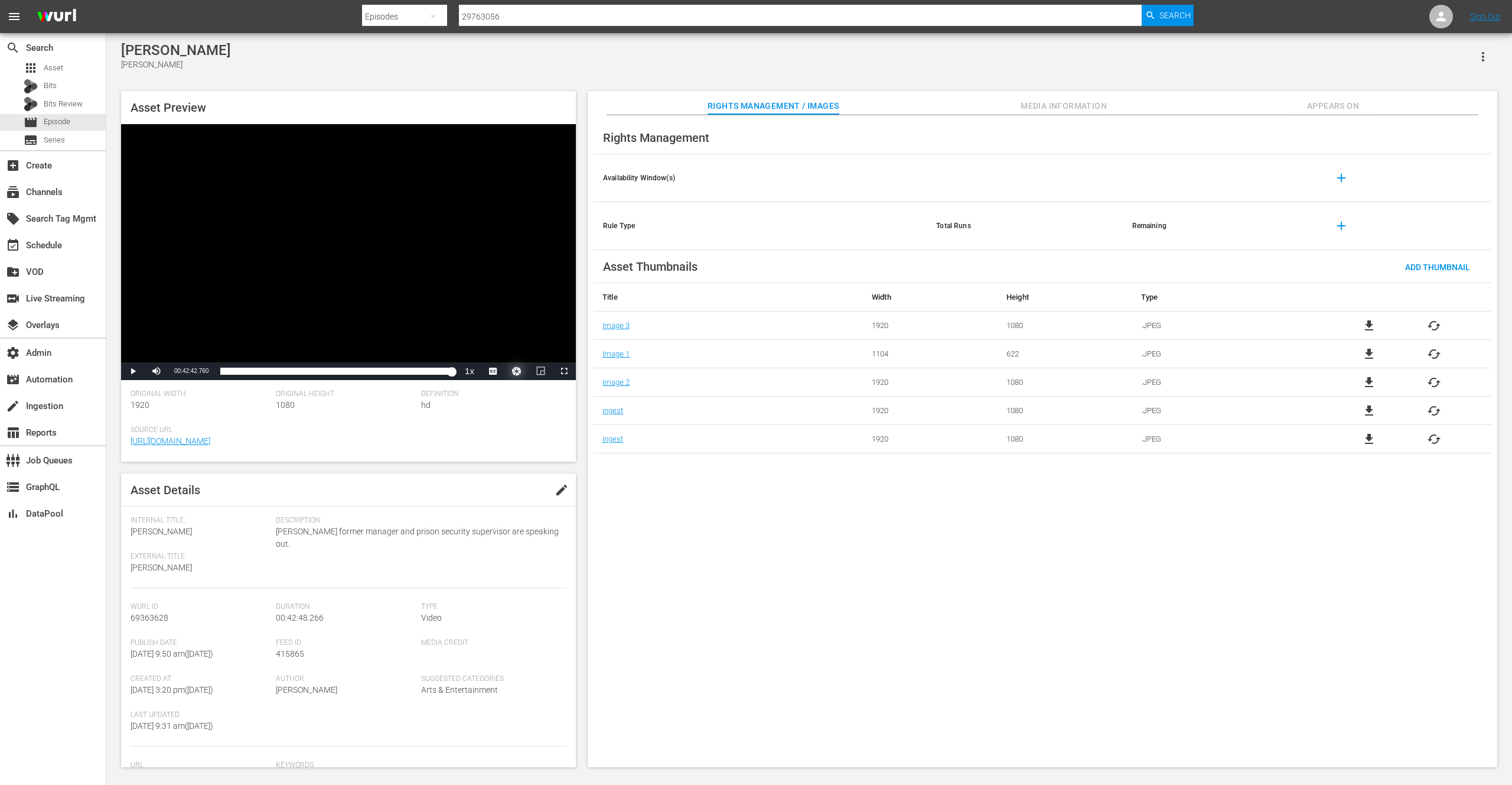
click at [514, 374] on button "Video Player" at bounding box center [516, 371] width 23 height 17
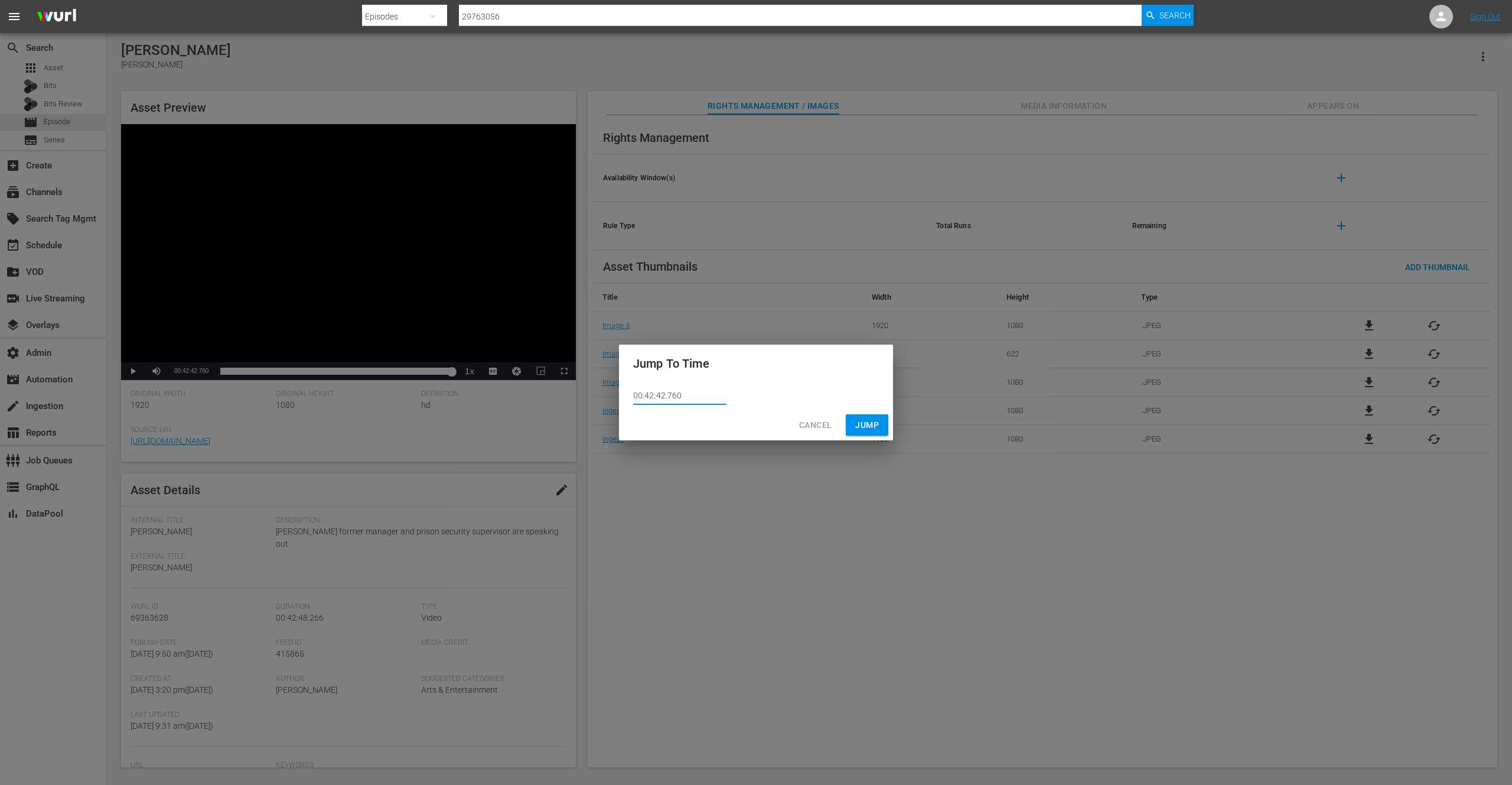
drag, startPoint x: 689, startPoint y: 399, endPoint x: 621, endPoint y: 395, distance: 68.1
click at [621, 395] on div "00:42:42.760" at bounding box center [756, 395] width 274 height 27
paste input "18.203"
type input "00:42:18.203"
click at [864, 423] on span "Jump" at bounding box center [867, 425] width 23 height 15
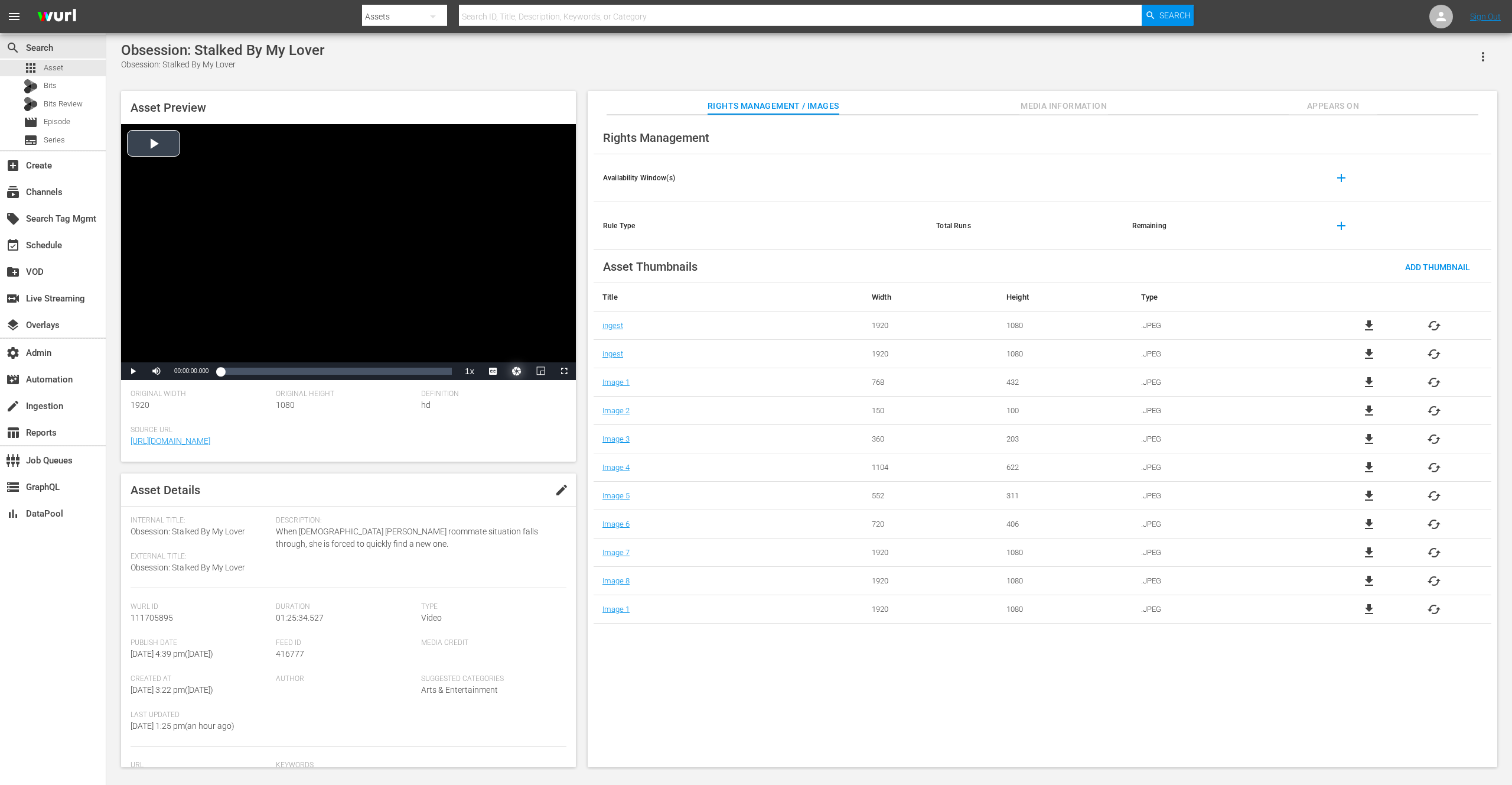
click at [520, 370] on button "Video Player" at bounding box center [516, 371] width 23 height 17
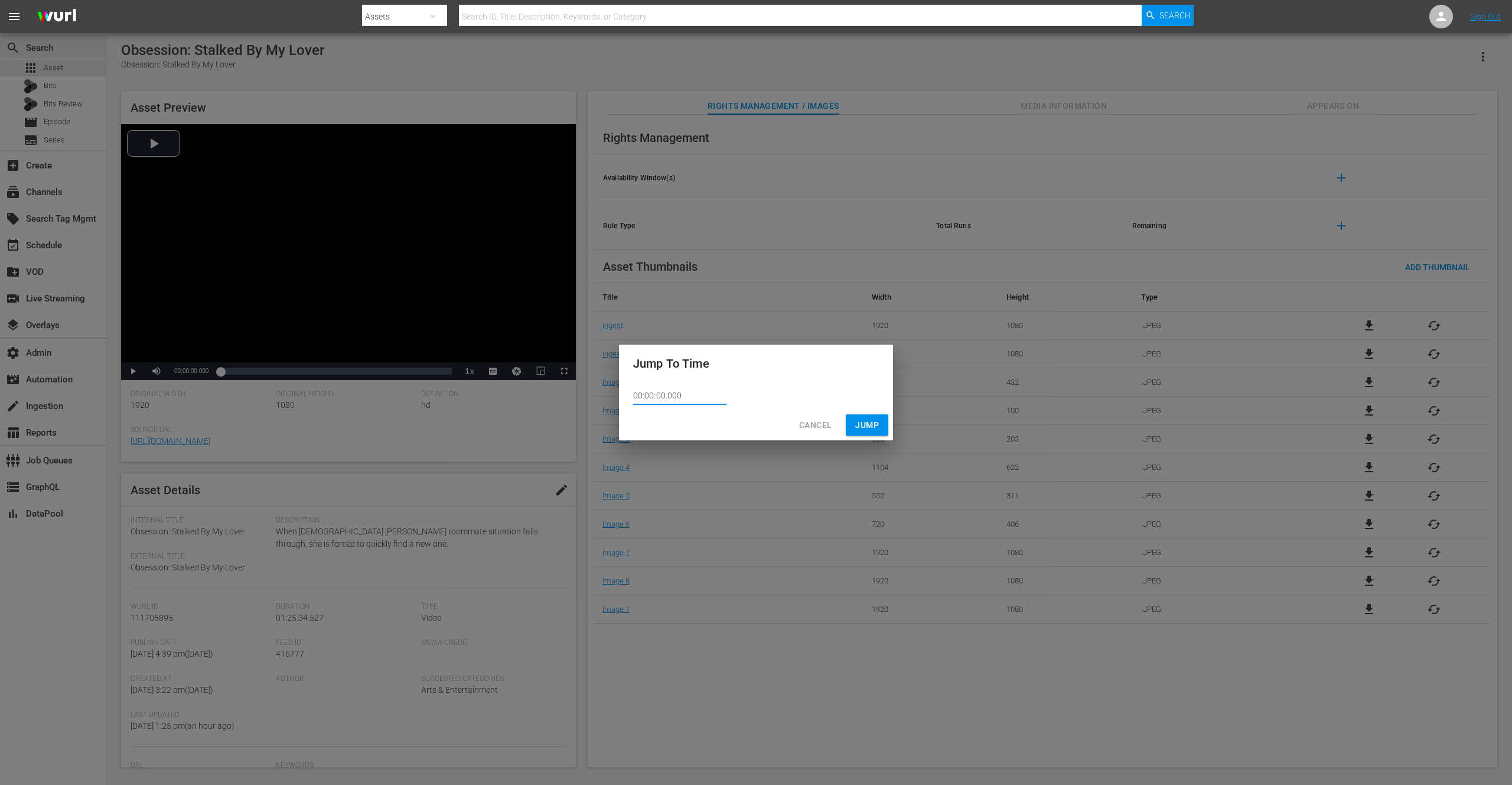
drag, startPoint x: 689, startPoint y: 397, endPoint x: 621, endPoint y: 395, distance: 68.0
click at [617, 394] on div "Jump To Time 00:00:00.000 Cancel Jump" at bounding box center [756, 392] width 1512 height 785
paste input "1:24:34.4"
type input "01:24:34.400"
click at [866, 426] on span "Jump" at bounding box center [867, 425] width 23 height 15
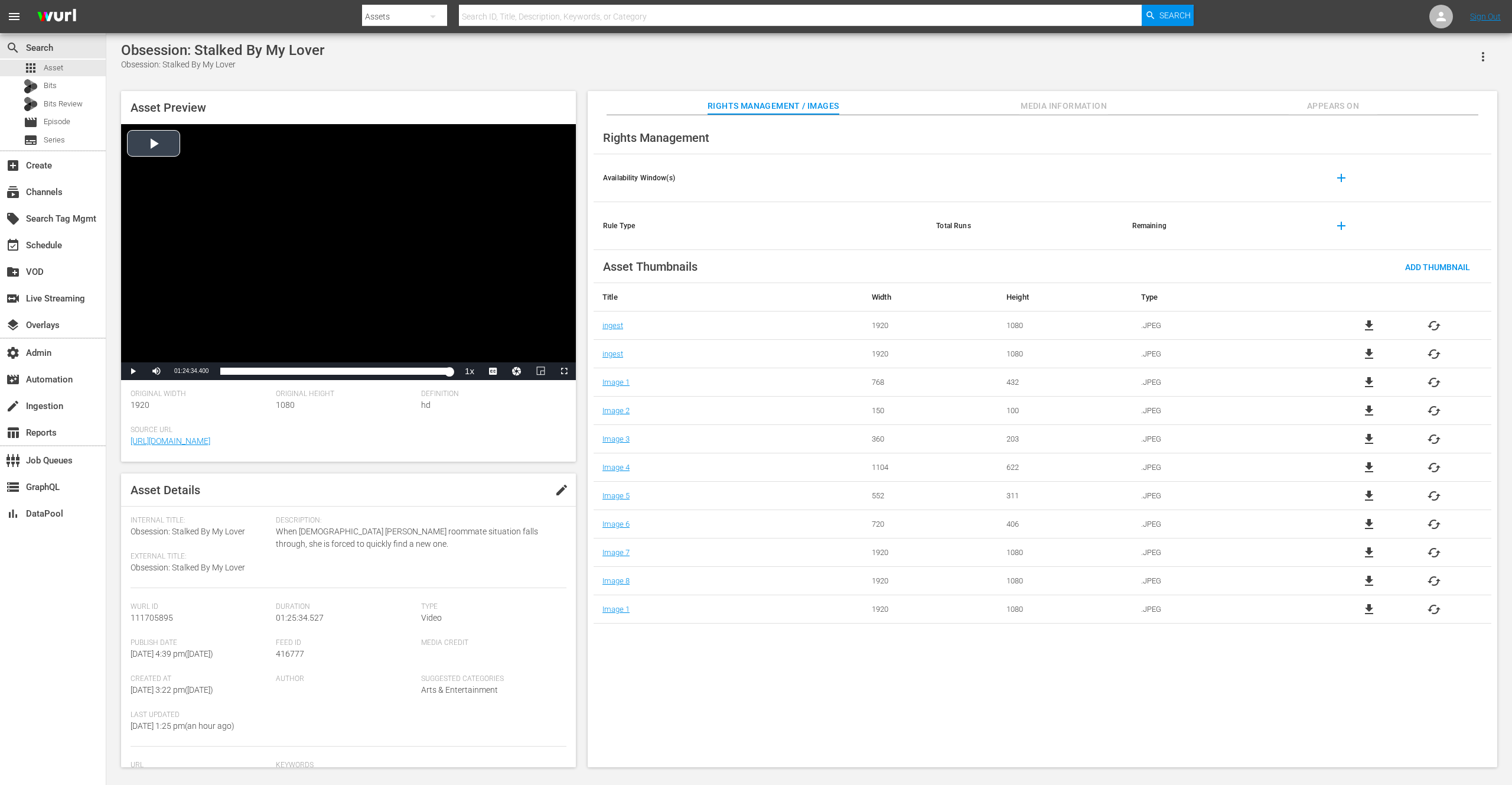
click at [237, 223] on div "Video Player" at bounding box center [348, 243] width 455 height 238
click at [133, 371] on span "Video Player" at bounding box center [133, 371] width 0 height 0
click at [517, 372] on button "Video Player" at bounding box center [516, 371] width 23 height 17
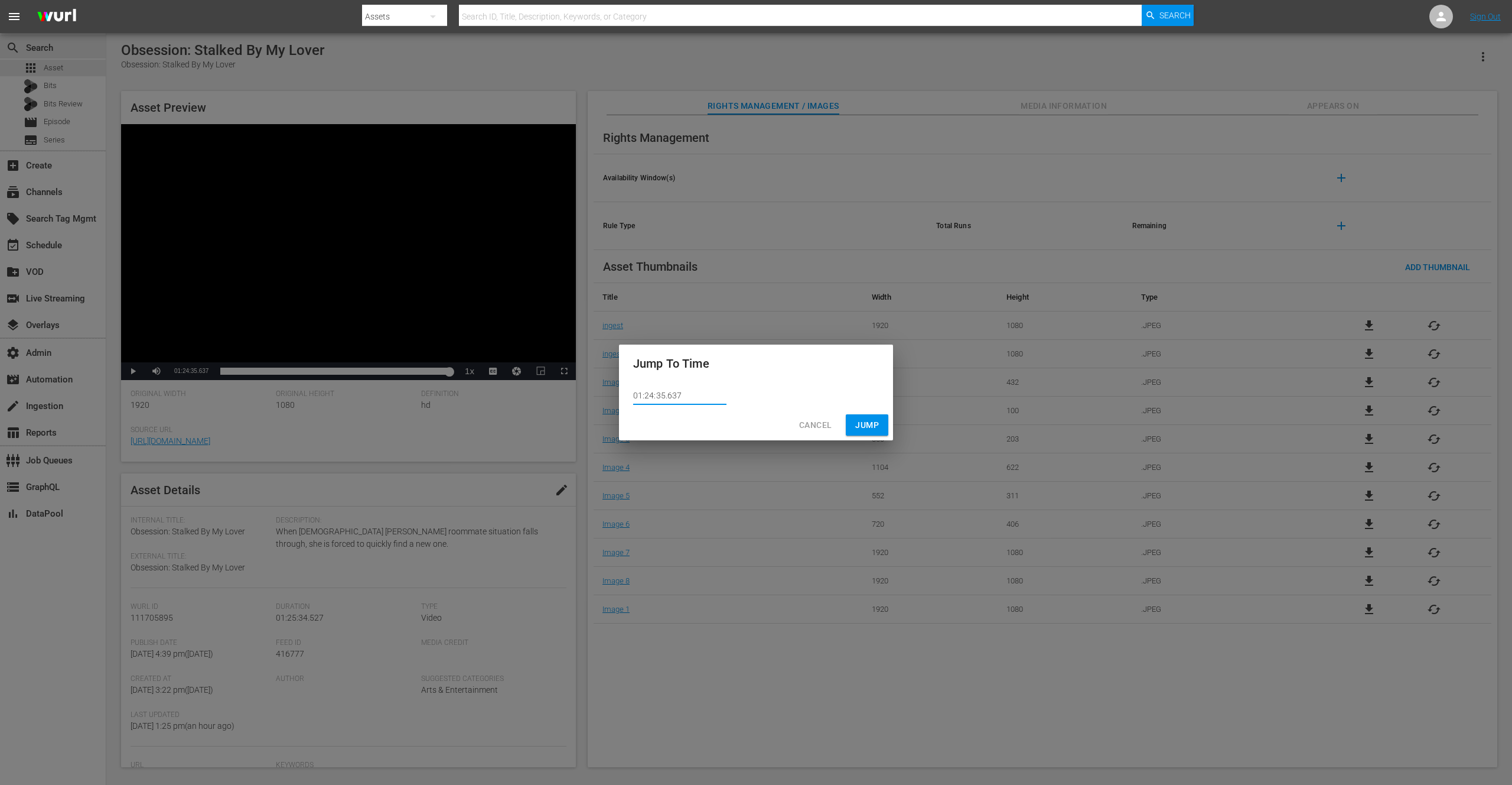
drag, startPoint x: 671, startPoint y: 400, endPoint x: 620, endPoint y: 399, distance: 51.0
click at [620, 399] on div "01:24:35.637" at bounding box center [756, 395] width 274 height 27
paste input "5:31.393"
type input "01:25:31.393"
click at [872, 423] on span "Jump" at bounding box center [867, 425] width 23 height 15
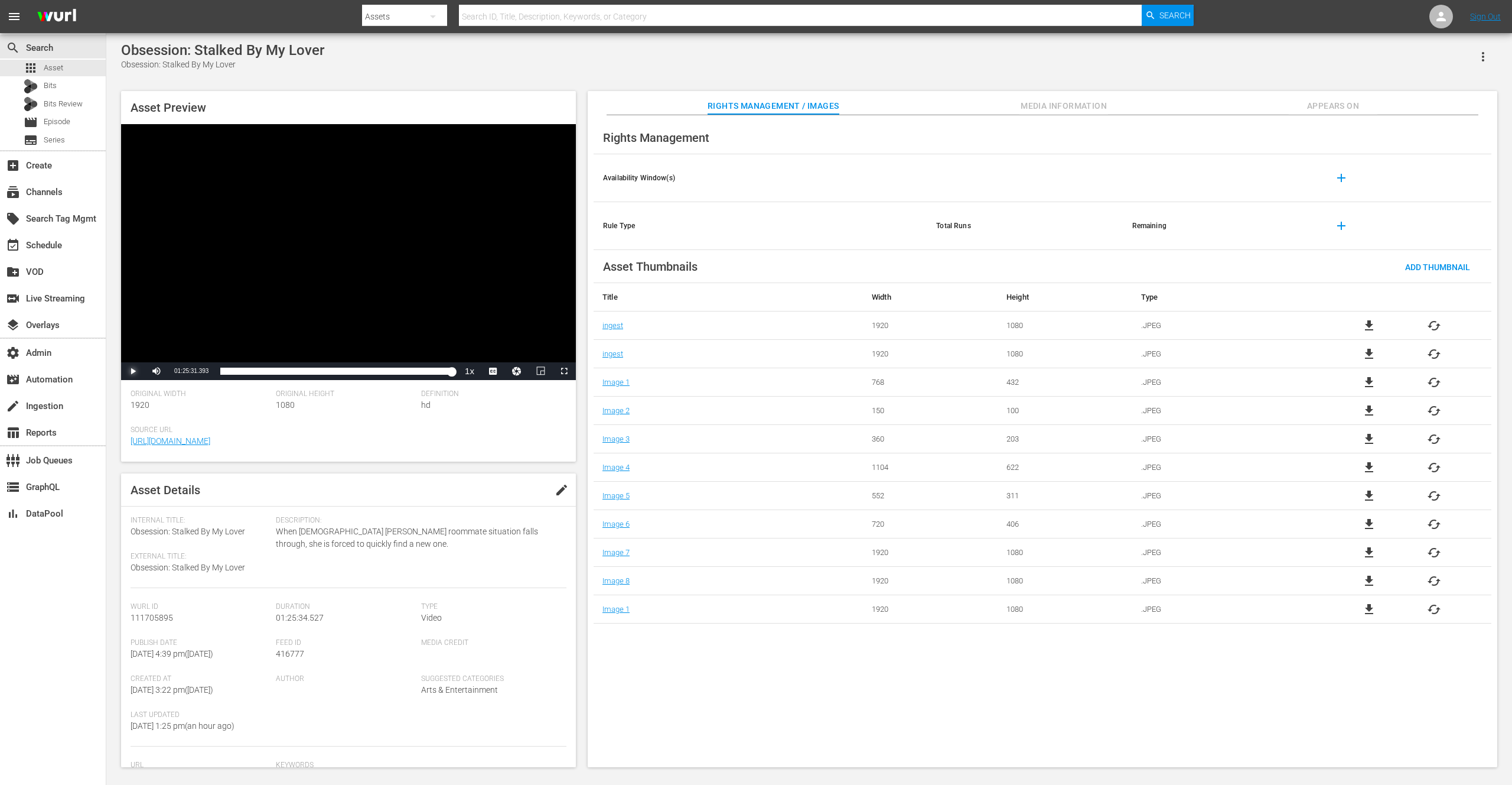
click at [133, 371] on span "Video Player" at bounding box center [133, 371] width 0 height 0
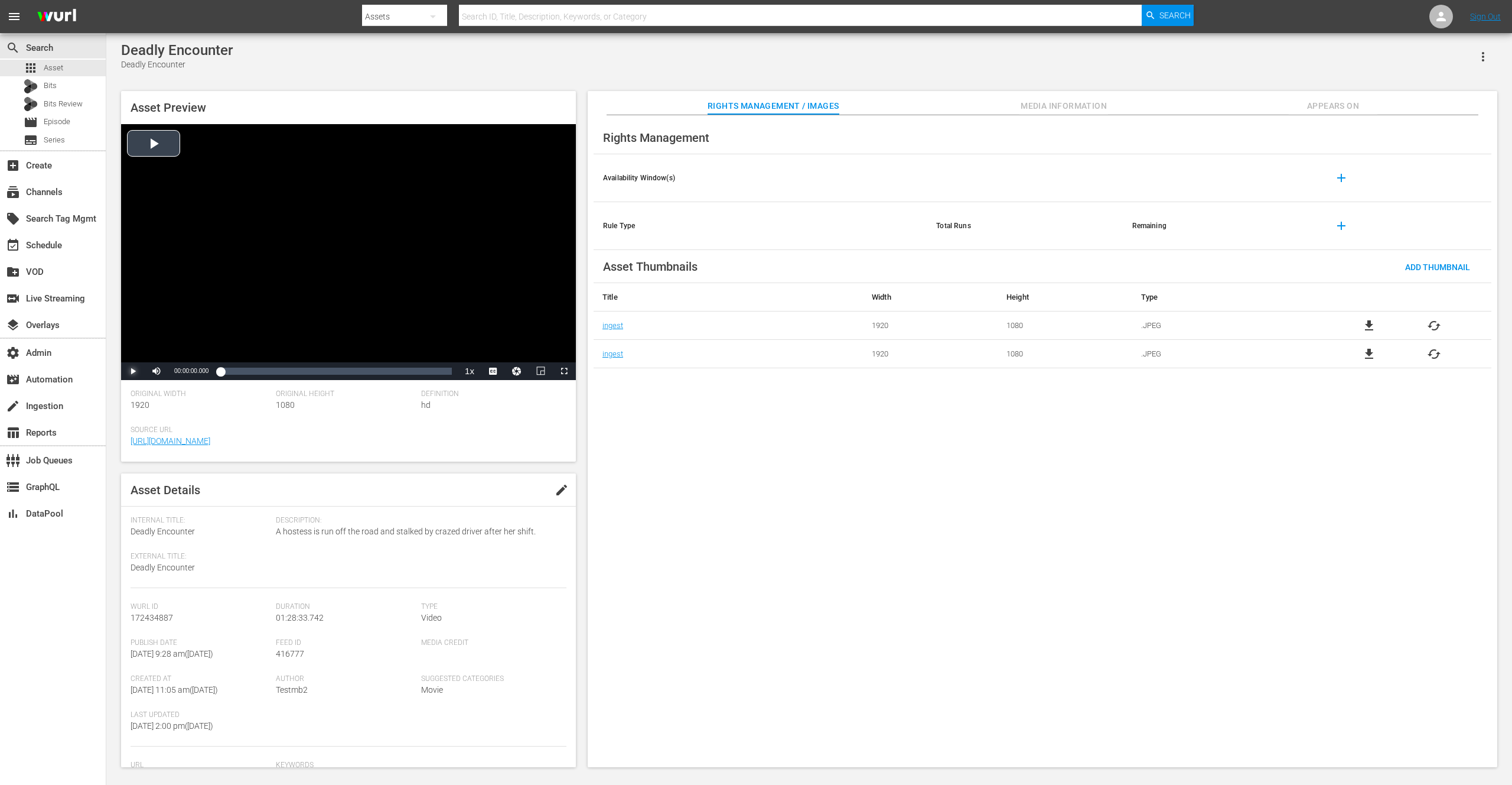
click at [133, 371] on span "Video Player" at bounding box center [133, 371] width 0 height 0
click at [517, 369] on button "Video Player" at bounding box center [516, 371] width 23 height 17
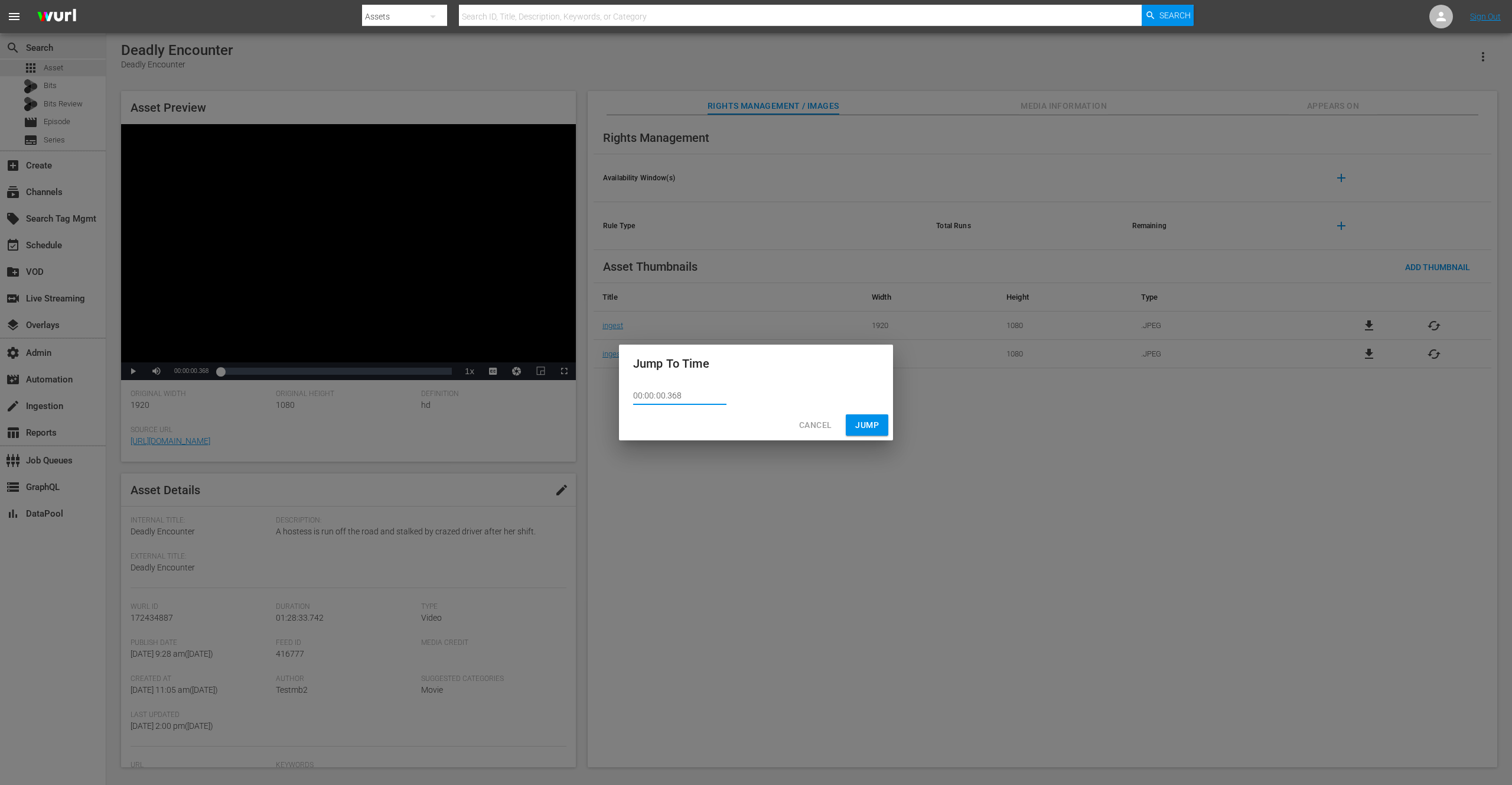
drag, startPoint x: 667, startPoint y: 395, endPoint x: 620, endPoint y: 395, distance: 47.0
click at [620, 395] on div "00:00:00.368" at bounding box center [756, 395] width 274 height 27
paste input "1:28:03.500"
type input "01:28:03.500"
click at [871, 426] on span "Jump" at bounding box center [867, 425] width 23 height 15
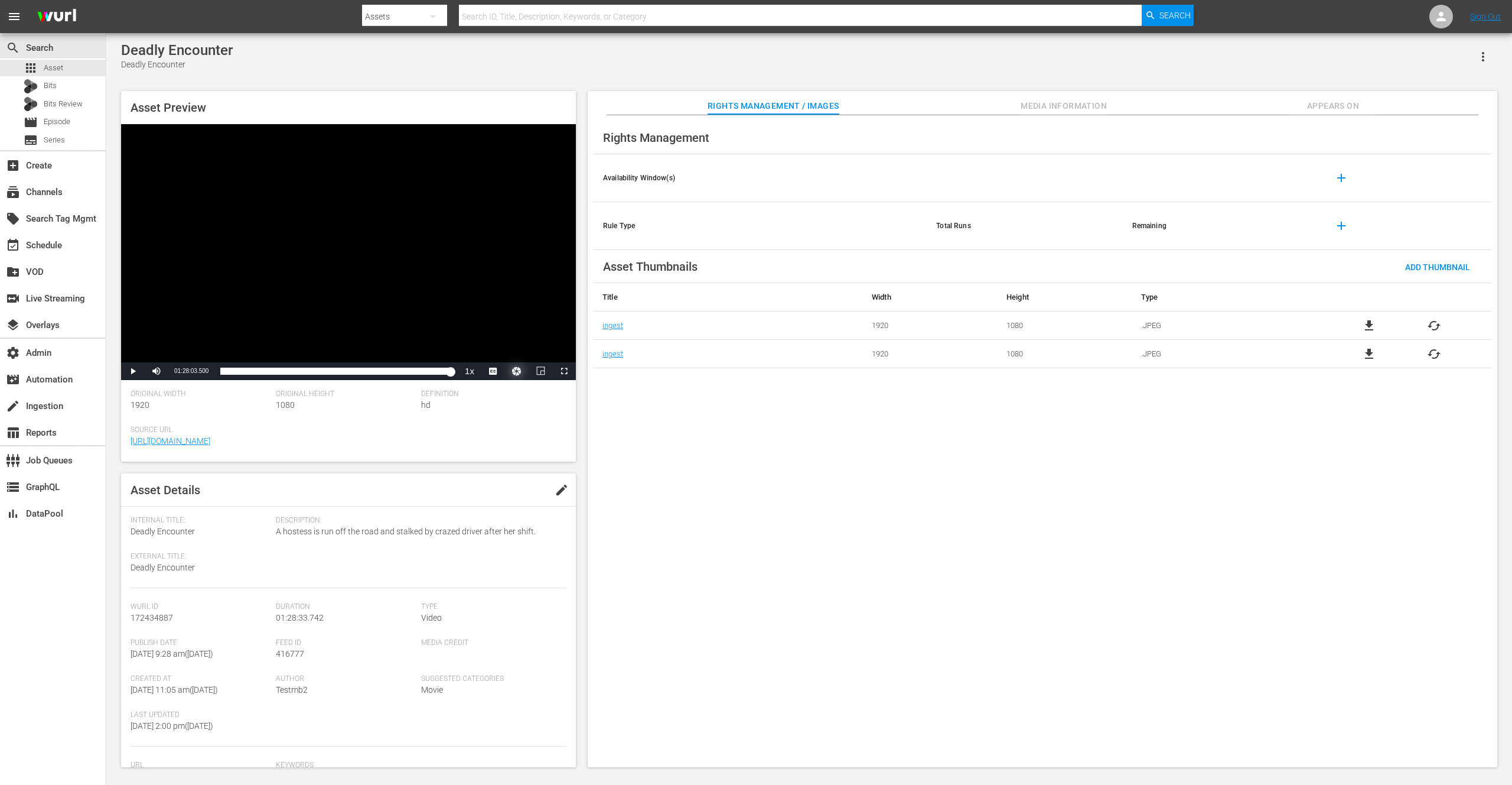
click at [517, 370] on button "Video Player" at bounding box center [516, 371] width 23 height 17
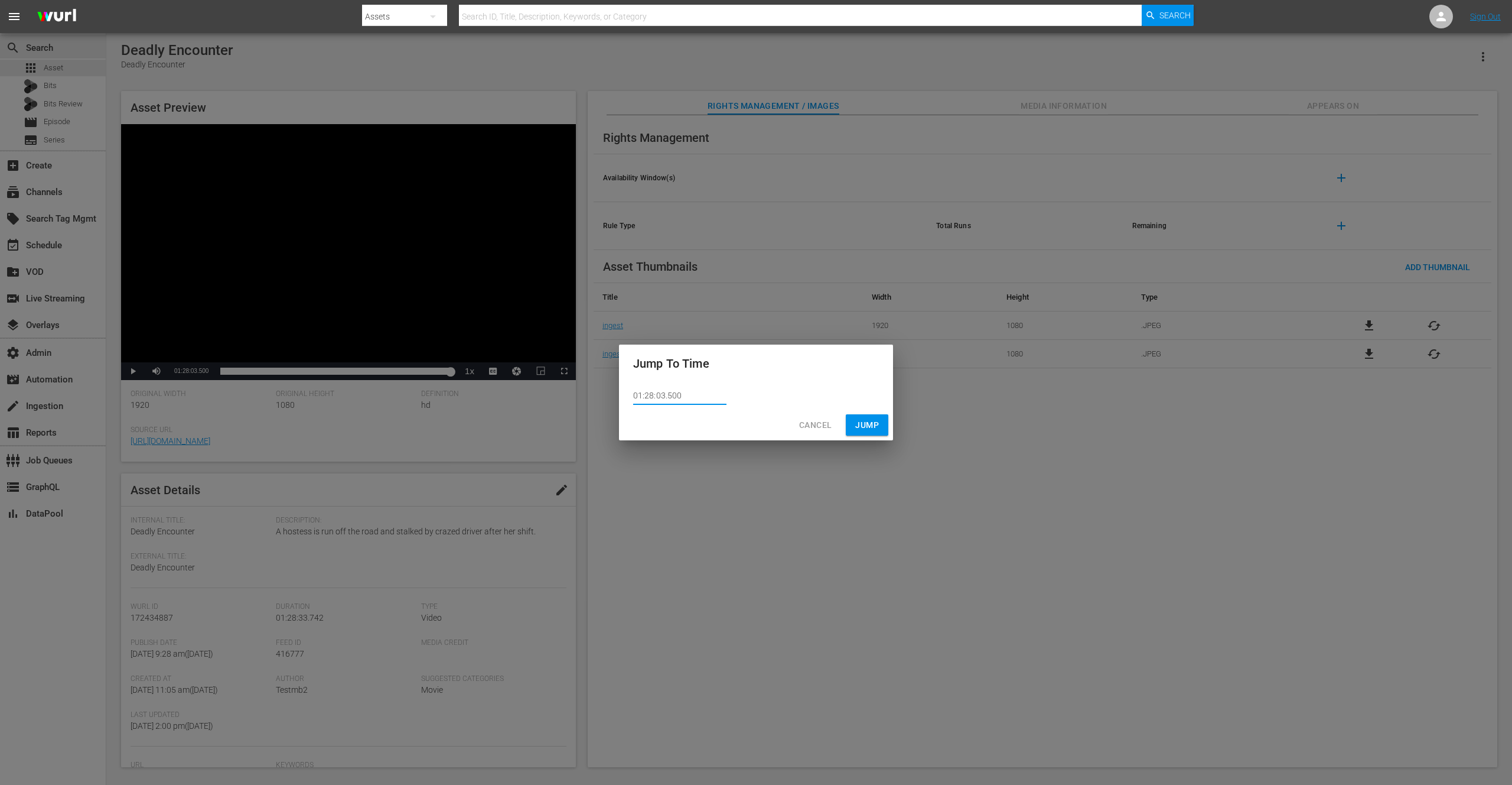
drag, startPoint x: 685, startPoint y: 399, endPoint x: 624, endPoint y: 399, distance: 61.0
click at [624, 399] on div "01:28:03.500" at bounding box center [756, 395] width 274 height 27
paste input "24.166"
type input "01:28:24.166"
click at [866, 426] on span "Jump" at bounding box center [867, 425] width 23 height 15
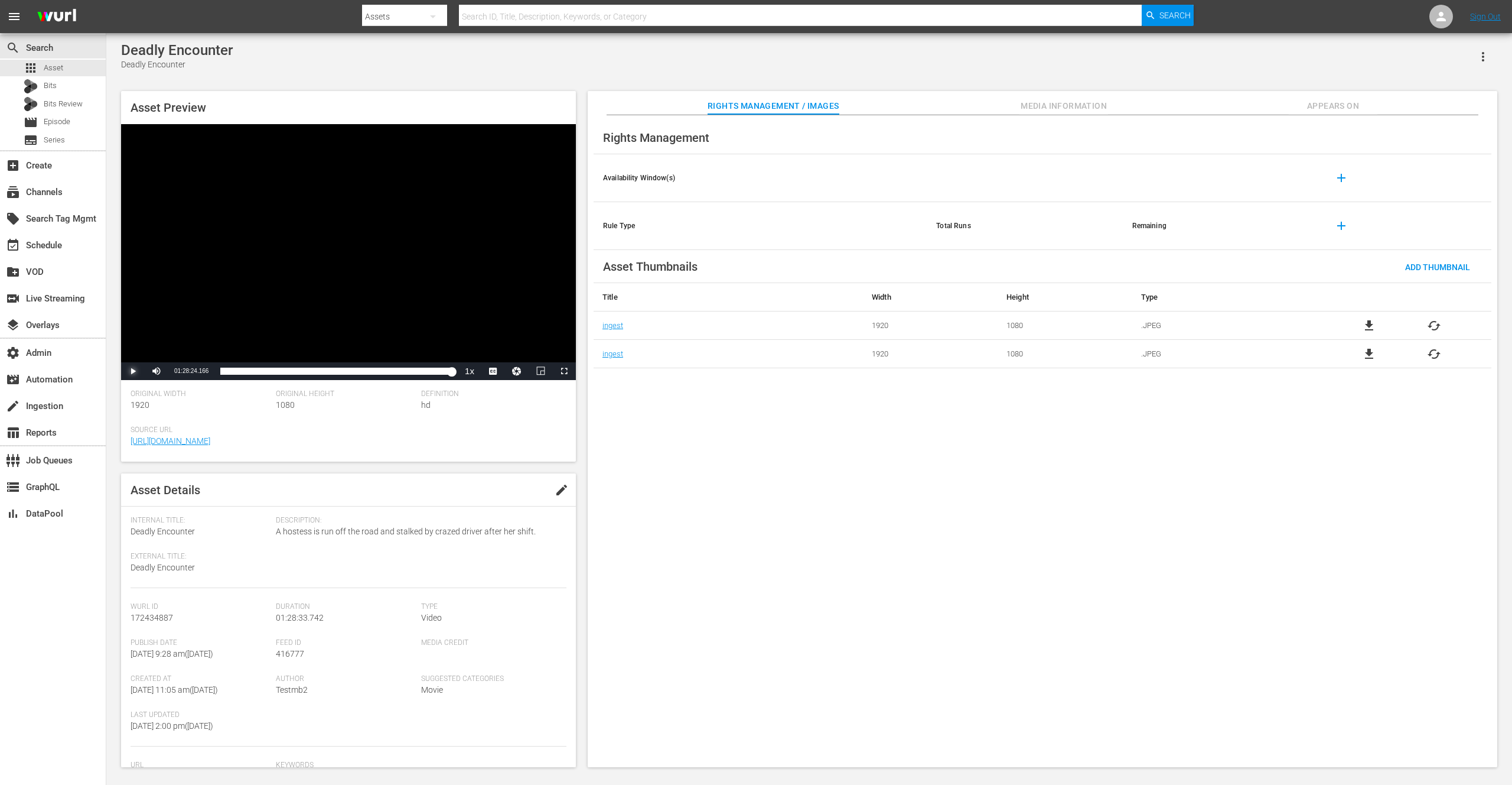
click at [133, 371] on span "Video Player" at bounding box center [133, 371] width 0 height 0
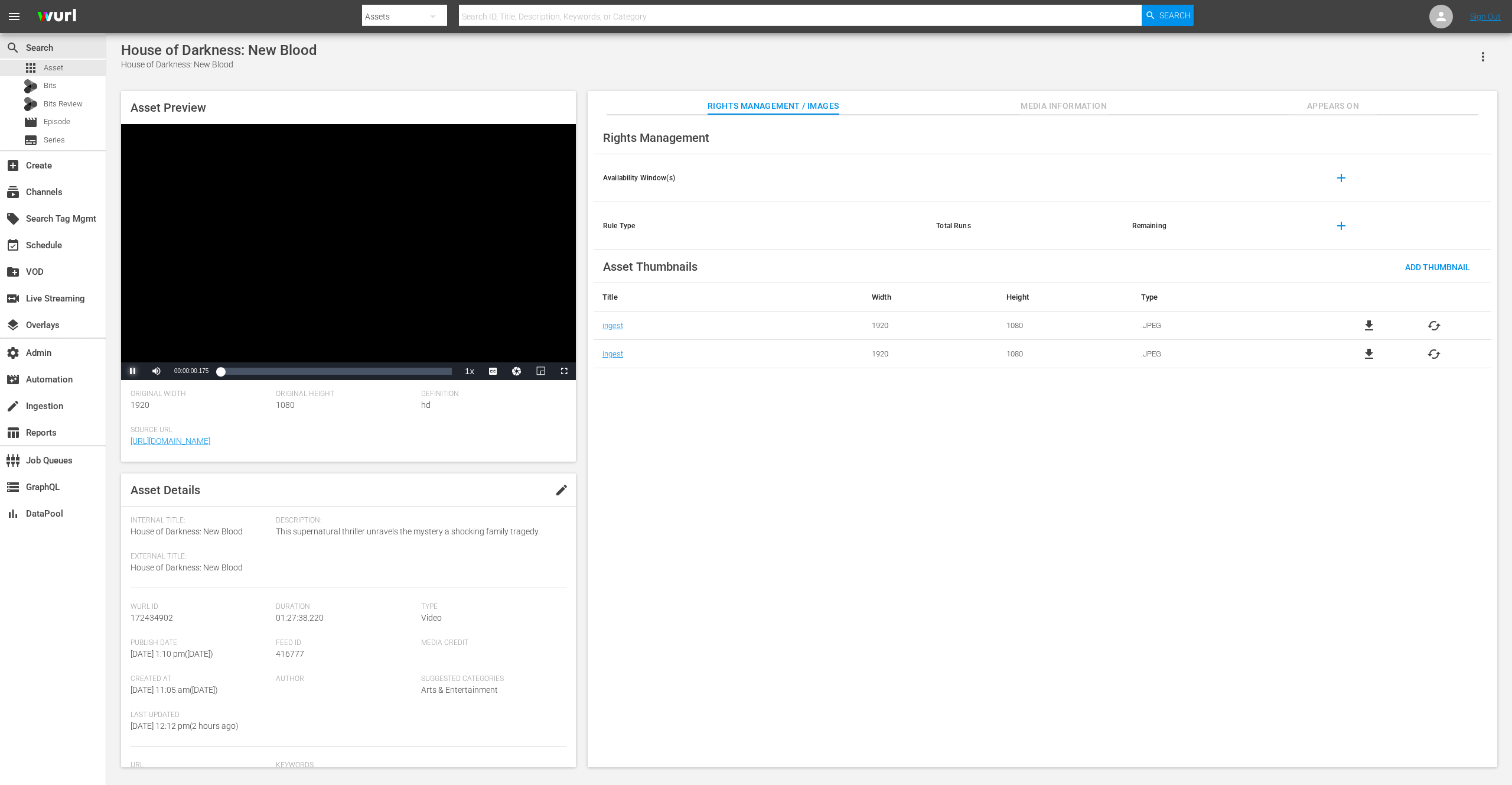
click at [133, 371] on span "Video Player" at bounding box center [133, 371] width 0 height 0
click at [517, 371] on button "Video Player" at bounding box center [516, 371] width 23 height 17
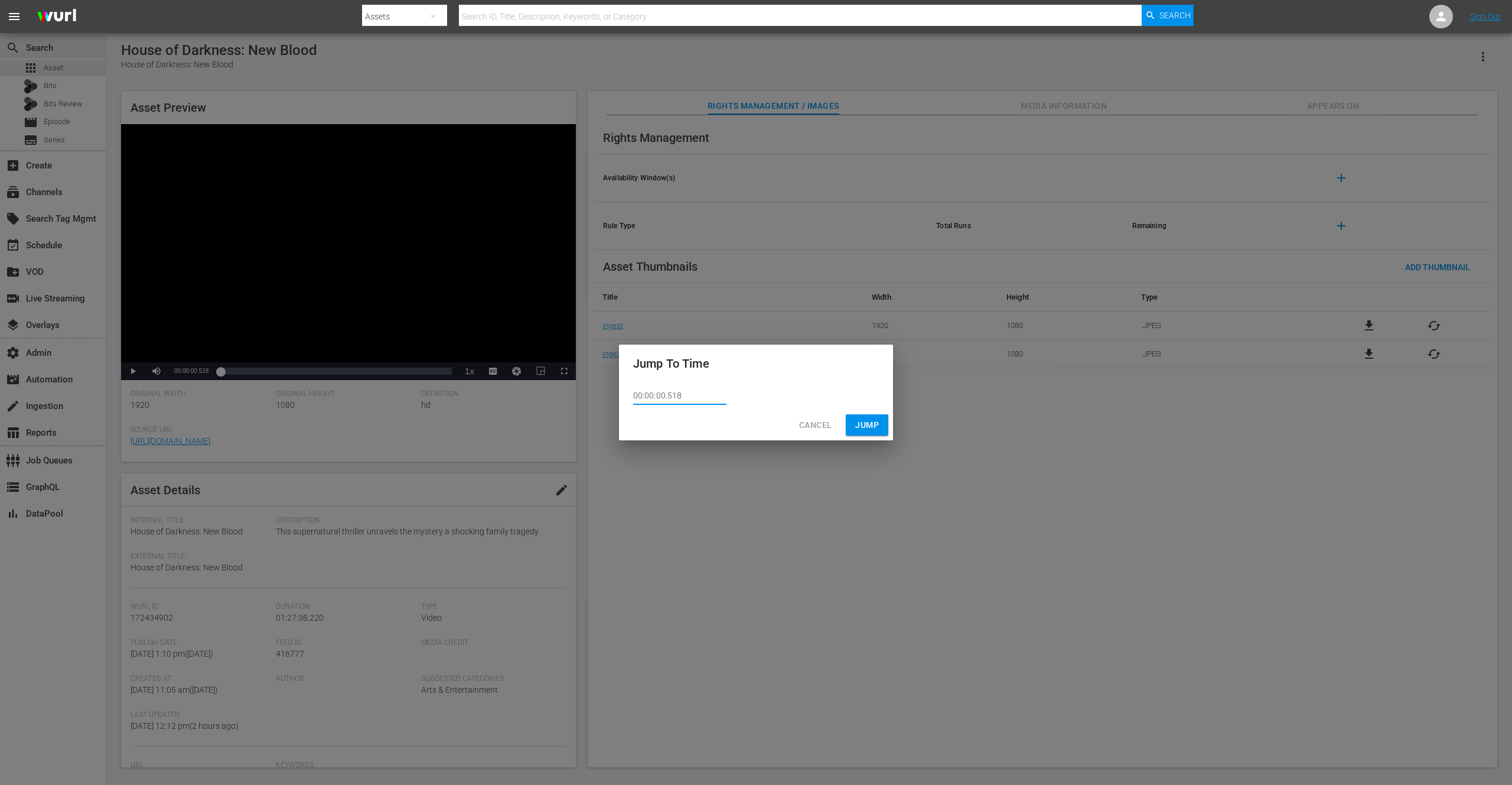
drag, startPoint x: 698, startPoint y: 397, endPoint x: 609, endPoint y: 392, distance: 89.1
click at [609, 392] on div "Jump To Time 00:00:00.518 Cancel Jump" at bounding box center [756, 392] width 1512 height 785
paste input "1:26:38.160"
type input "01:26:38.160"
click at [857, 424] on span "Jump" at bounding box center [867, 425] width 23 height 15
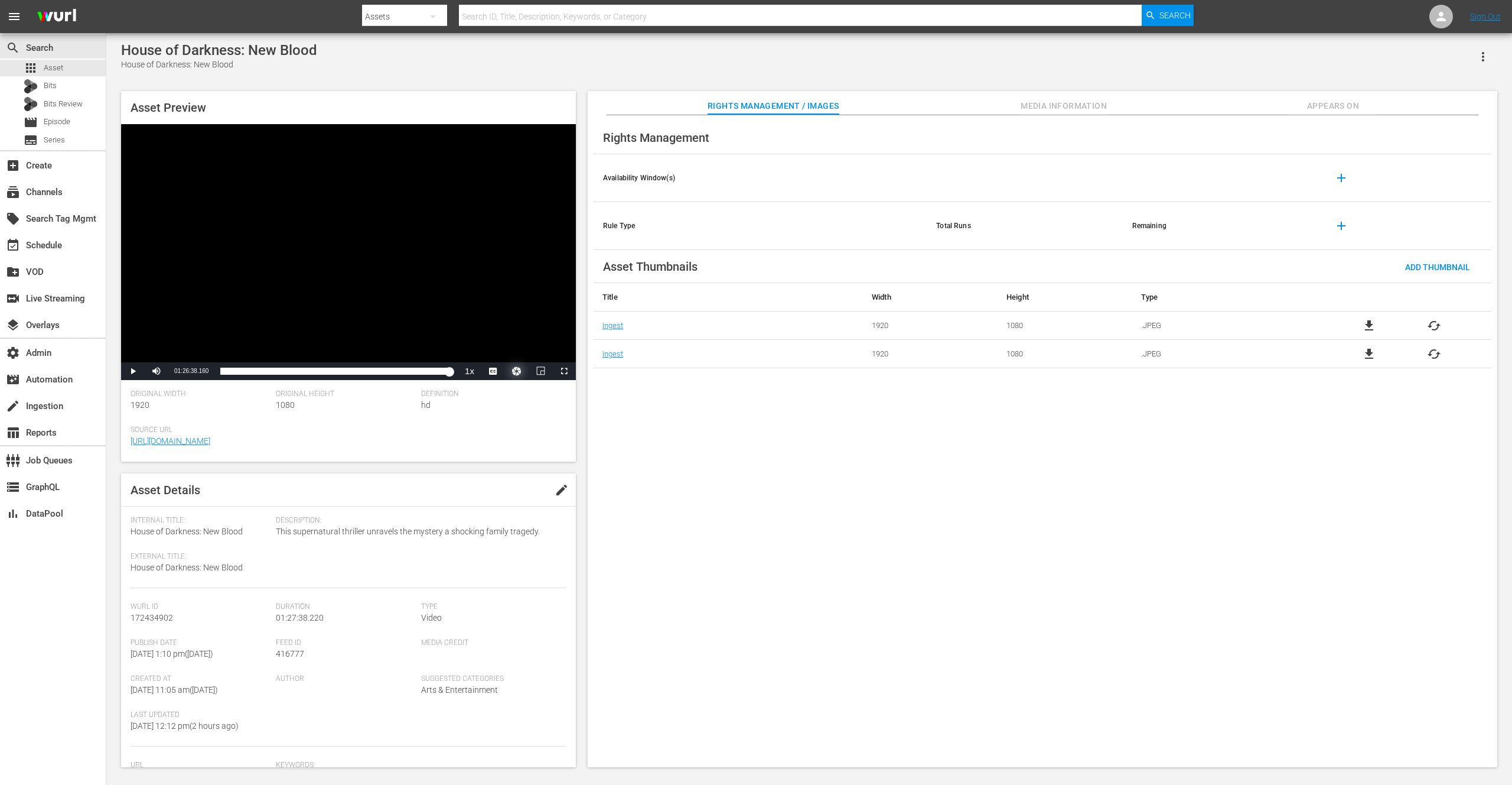
click at [519, 371] on button "Video Player" at bounding box center [516, 371] width 23 height 17
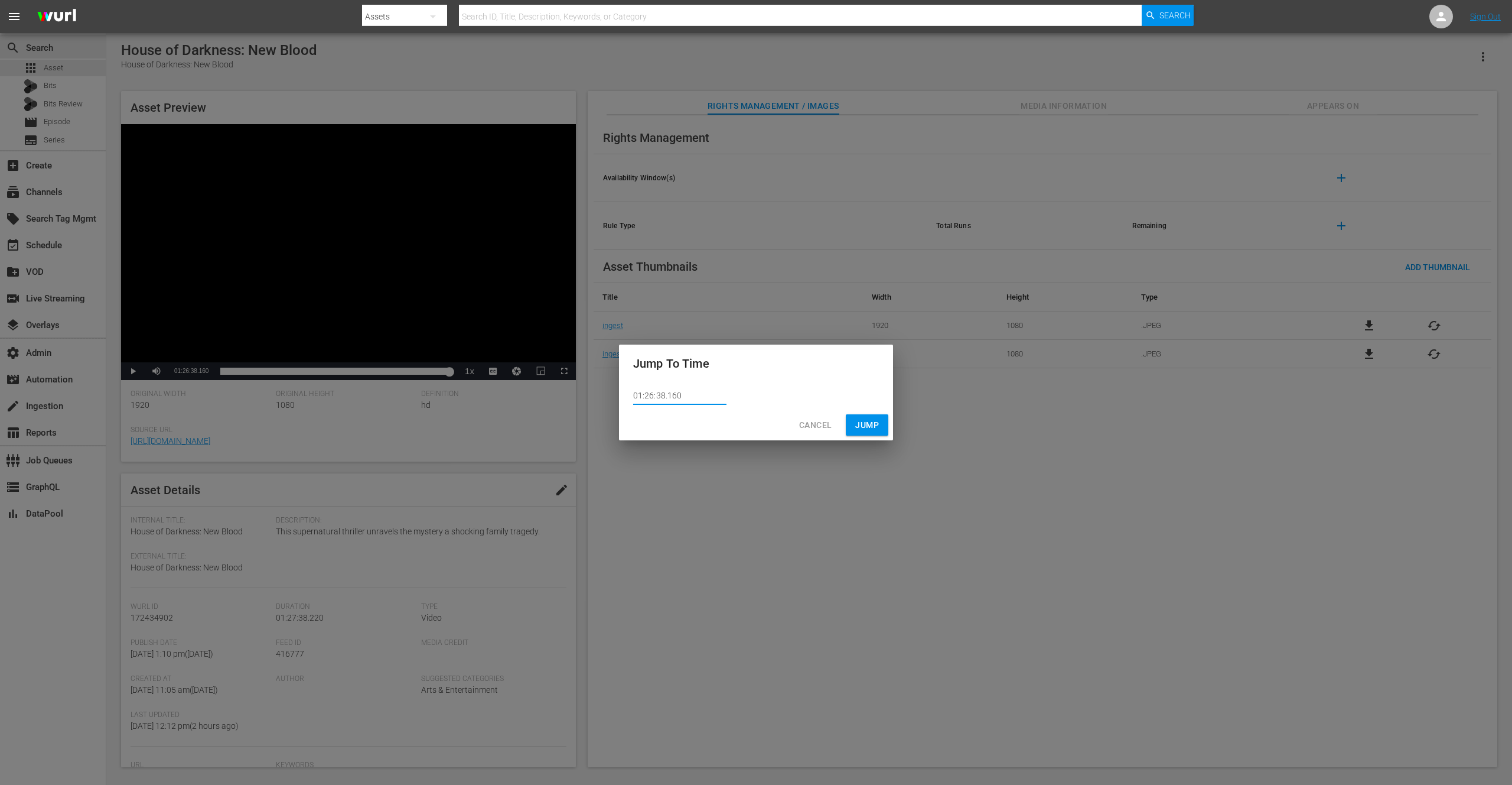
drag, startPoint x: 693, startPoint y: 398, endPoint x: 622, endPoint y: 407, distance: 71.6
click at [620, 401] on div "01:26:38.160" at bounding box center [756, 395] width 274 height 27
drag, startPoint x: 688, startPoint y: 399, endPoint x: 609, endPoint y: 399, distance: 79.0
click at [605, 399] on div "Jump To Time 01:26:38.160 Cancel Jump" at bounding box center [756, 392] width 1512 height 785
paste input "7:34.182"
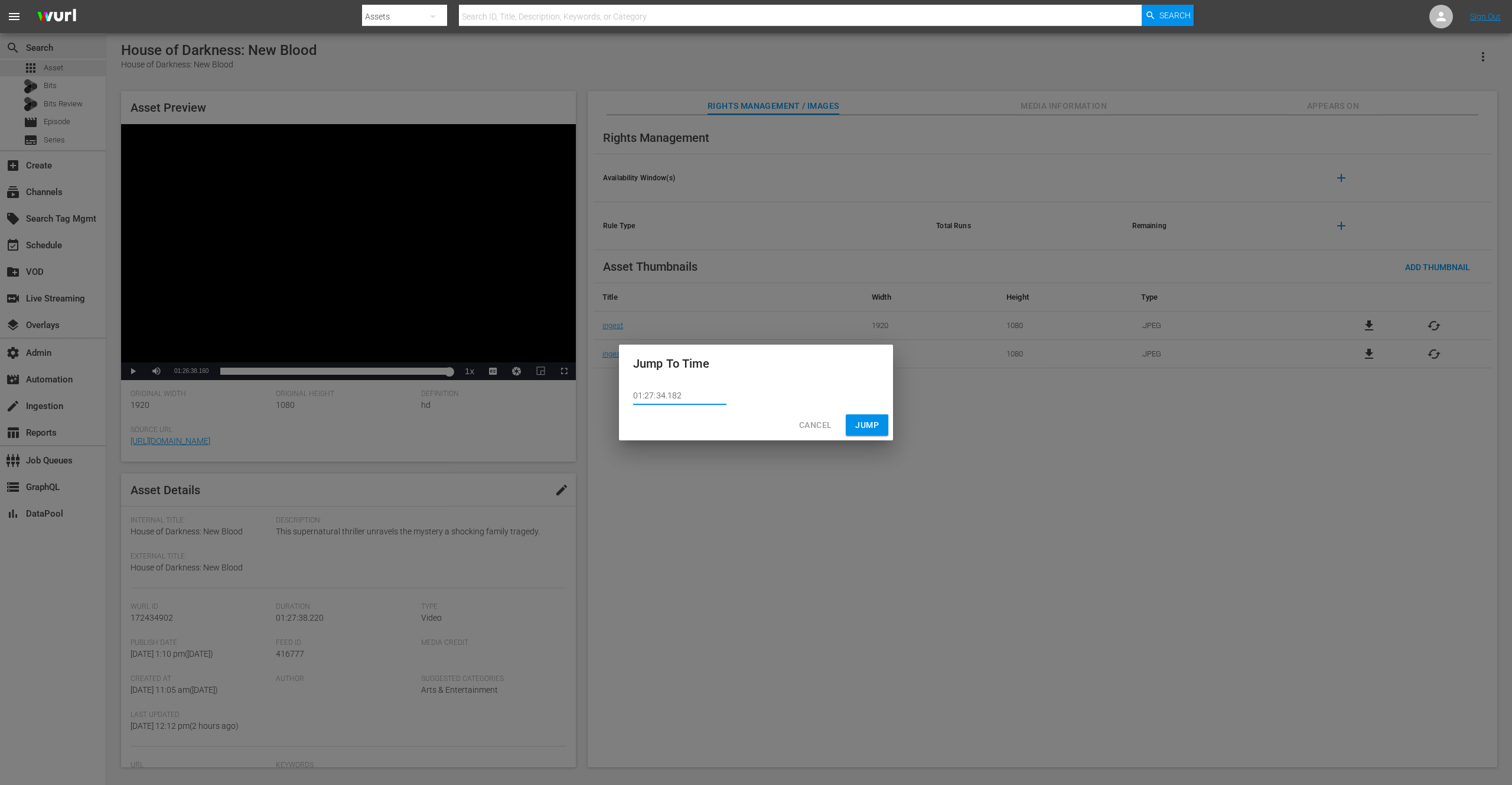
type input "01:27:34.182"
click at [868, 427] on span "Jump" at bounding box center [867, 425] width 23 height 15
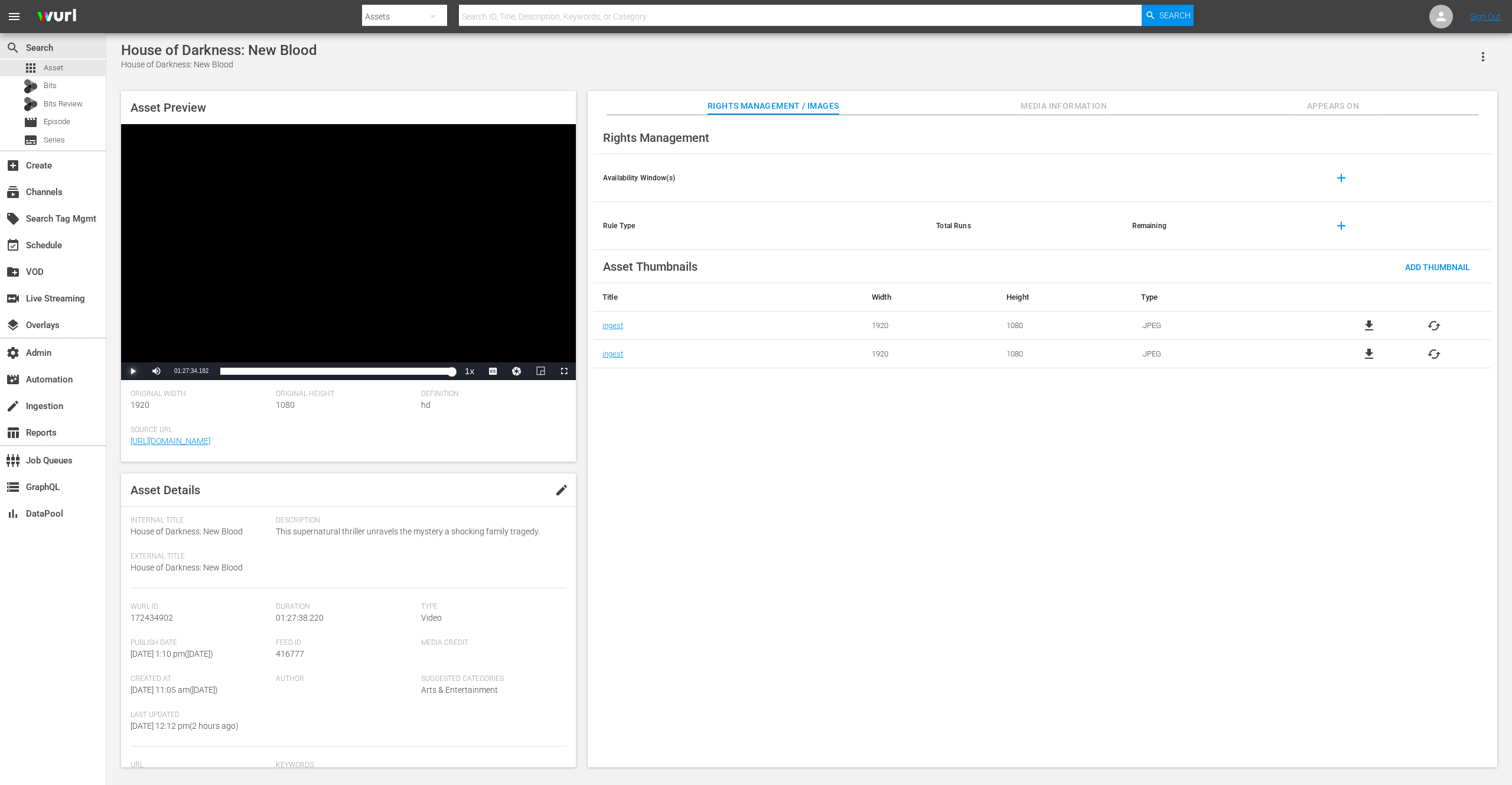
click at [133, 371] on span "Video Player" at bounding box center [133, 371] width 0 height 0
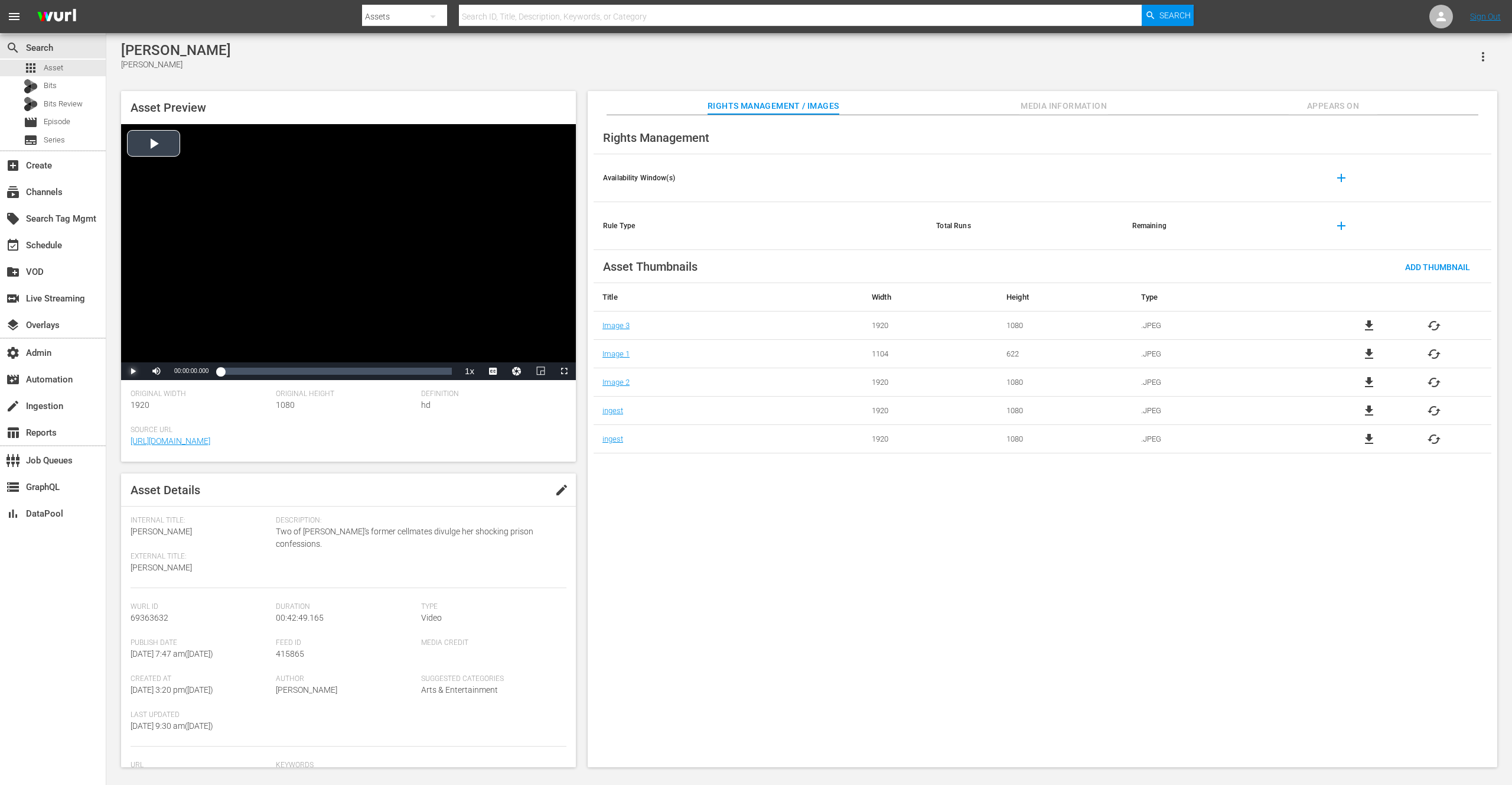
click at [133, 371] on span "Video Player" at bounding box center [133, 371] width 0 height 0
click at [518, 371] on button "Video Player" at bounding box center [516, 371] width 23 height 17
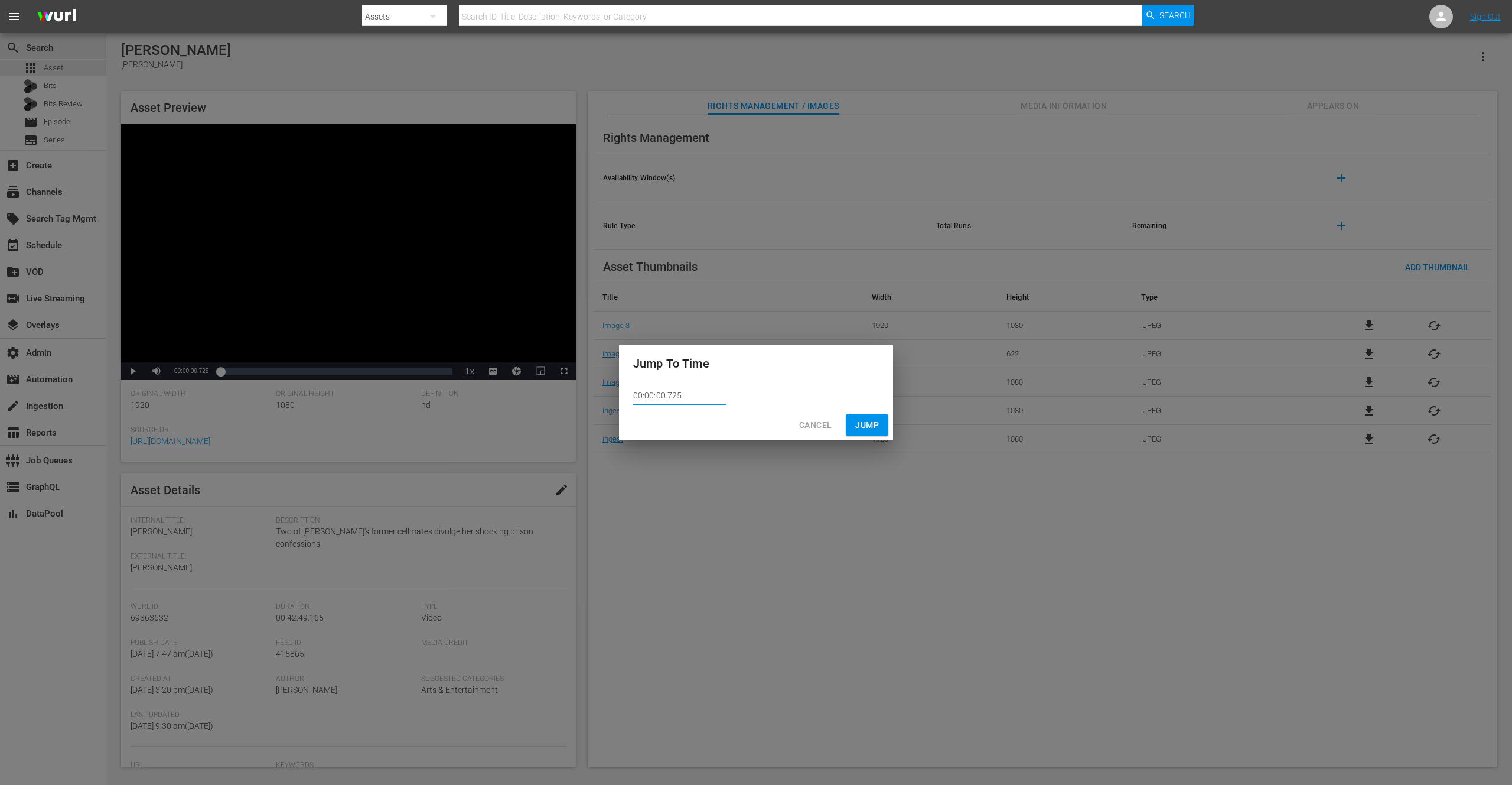
drag, startPoint x: 683, startPoint y: 395, endPoint x: 611, endPoint y: 394, distance: 72.0
click at [611, 394] on div "Jump To Time 00:00:00.725 Cancel Jump" at bounding box center [756, 392] width 1512 height 785
paste input "42:15.800"
type input "00:42:15.800"
click at [879, 424] on button "Jump" at bounding box center [867, 425] width 42 height 22
